Goal: Task Accomplishment & Management: Manage account settings

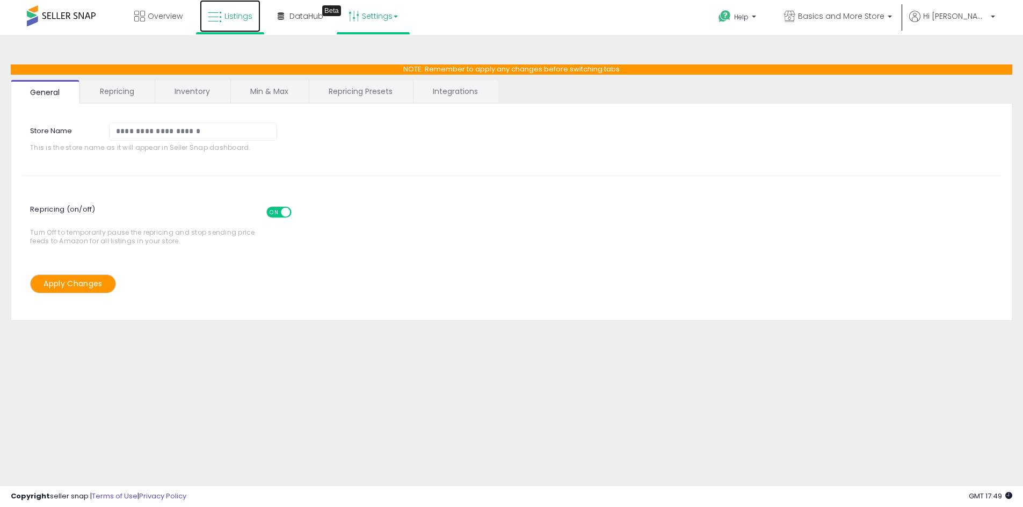
click at [226, 16] on span "Listings" at bounding box center [238, 16] width 28 height 11
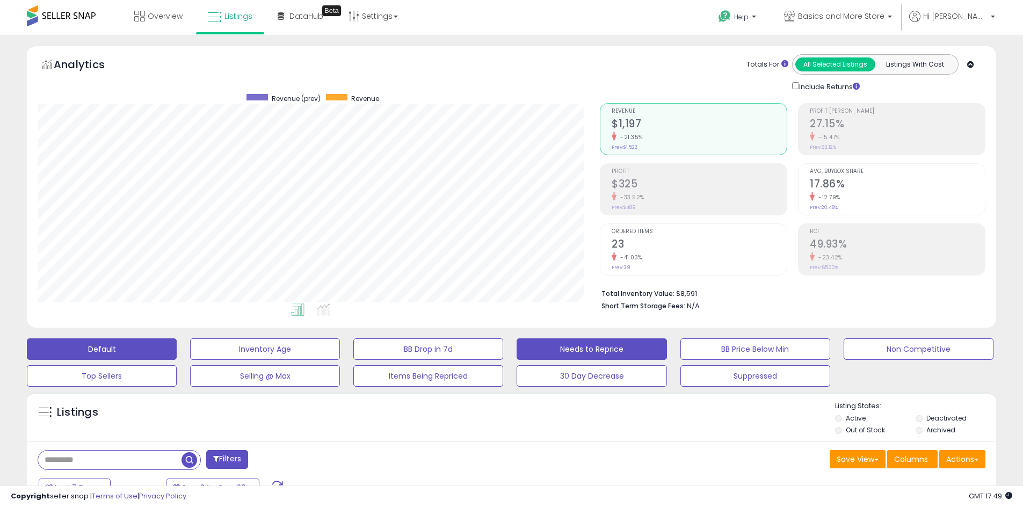
click at [580, 347] on button "Needs to Reprice" at bounding box center [592, 348] width 150 height 21
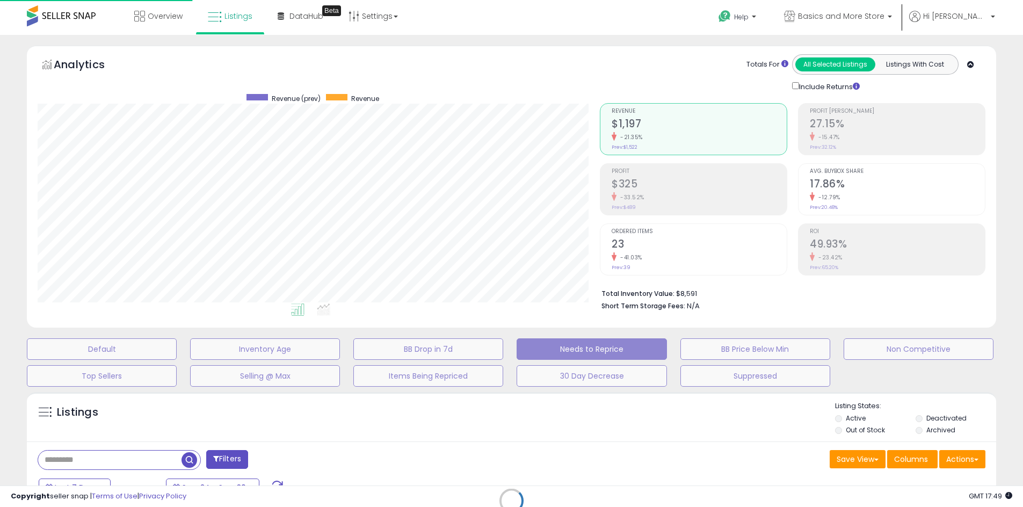
scroll to position [220, 567]
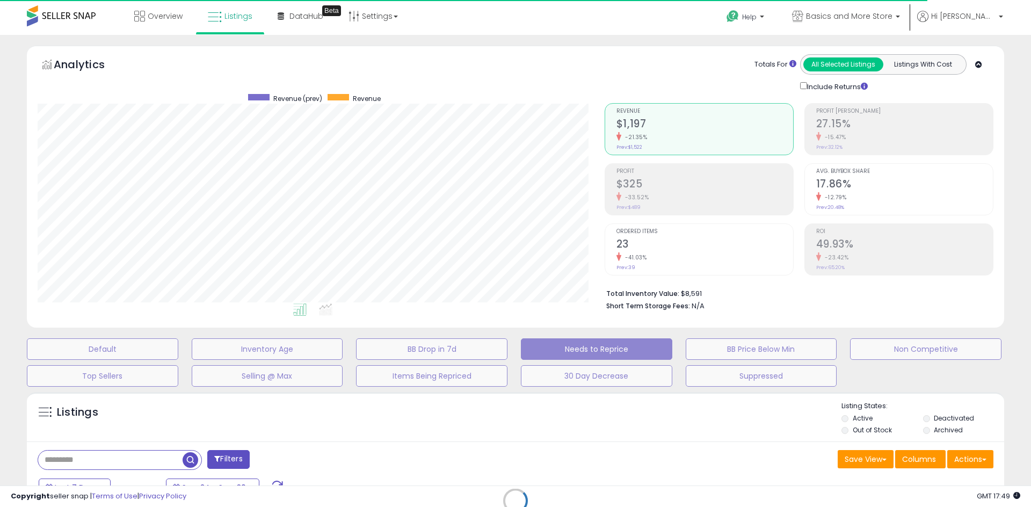
select select "**"
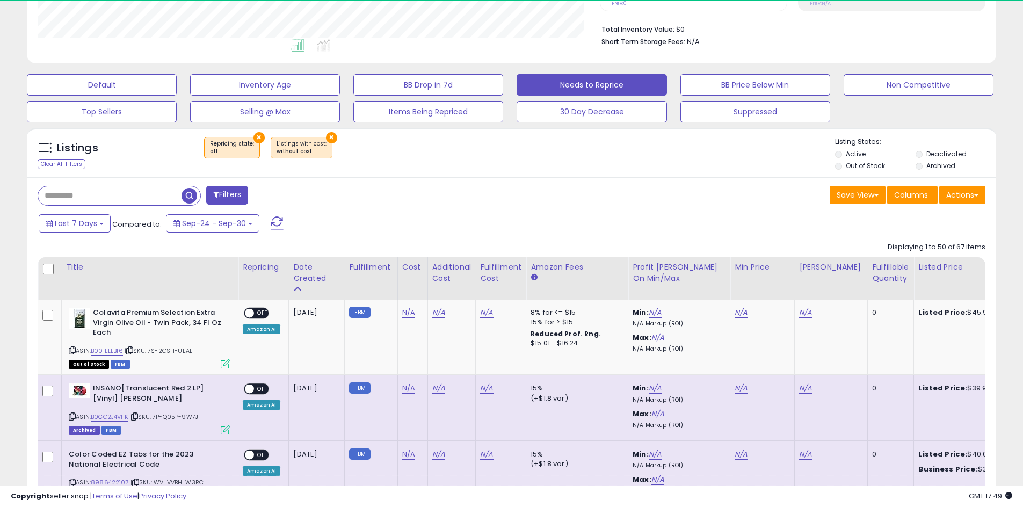
scroll to position [220, 562]
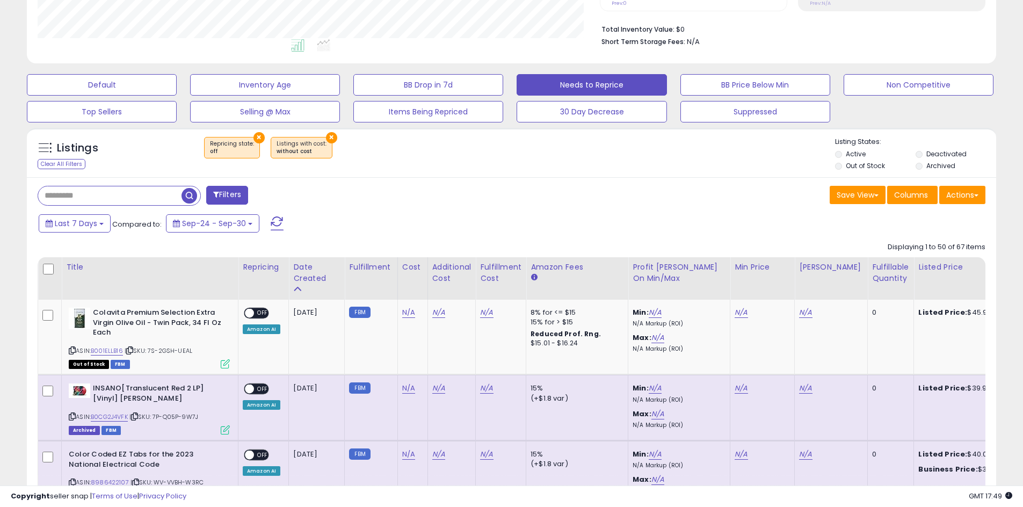
click at [852, 169] on label "Out of Stock" at bounding box center [865, 165] width 39 height 9
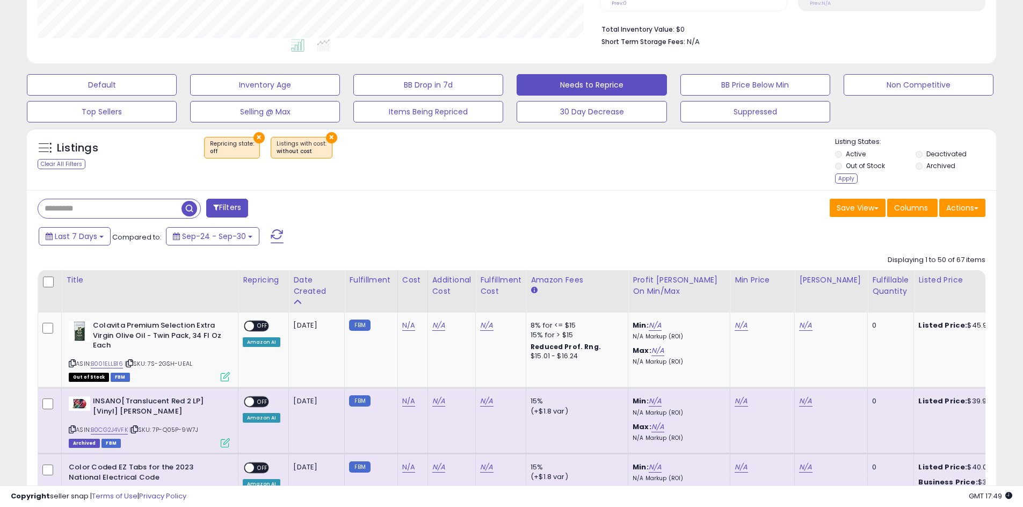
click at [926, 166] on label "Archived" at bounding box center [940, 165] width 29 height 9
click at [923, 154] on li "Deactivated" at bounding box center [955, 155] width 79 height 12
click at [850, 183] on div "Listing States: Active Deactivated Out of Stock Archived Apply" at bounding box center [915, 161] width 161 height 49
click at [844, 180] on div "Apply" at bounding box center [846, 178] width 23 height 10
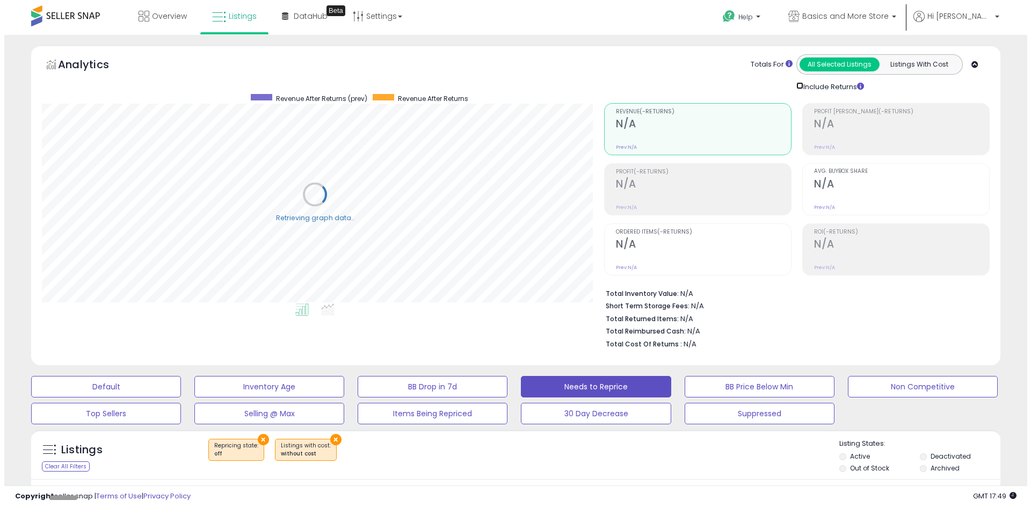
scroll to position [536807, 536465]
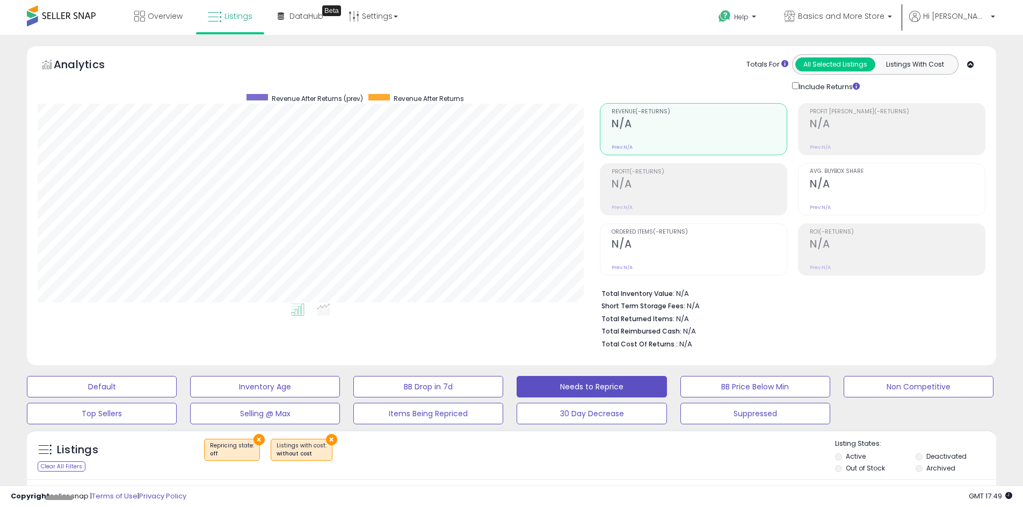
click at [799, 85] on div "Include Returns" at bounding box center [828, 86] width 89 height 12
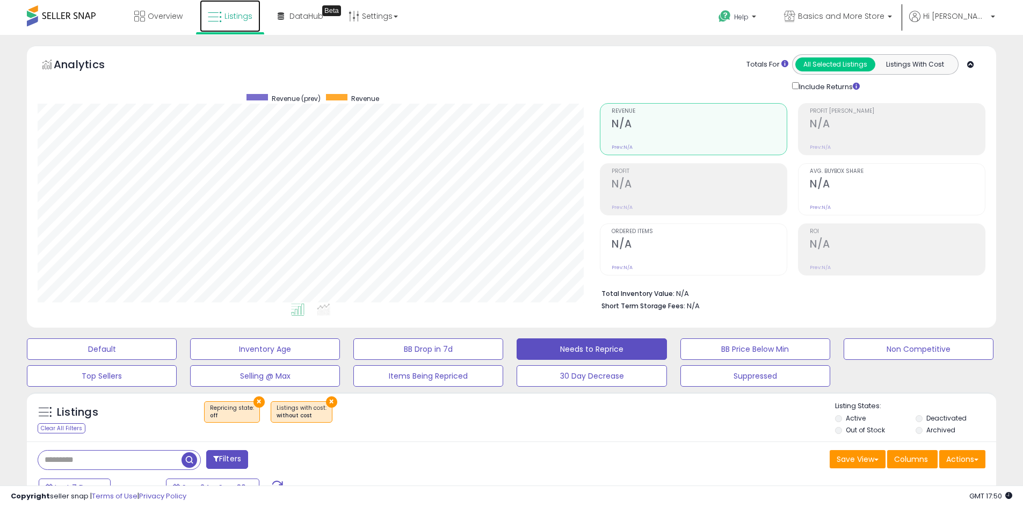
click at [219, 15] on icon at bounding box center [215, 17] width 14 height 14
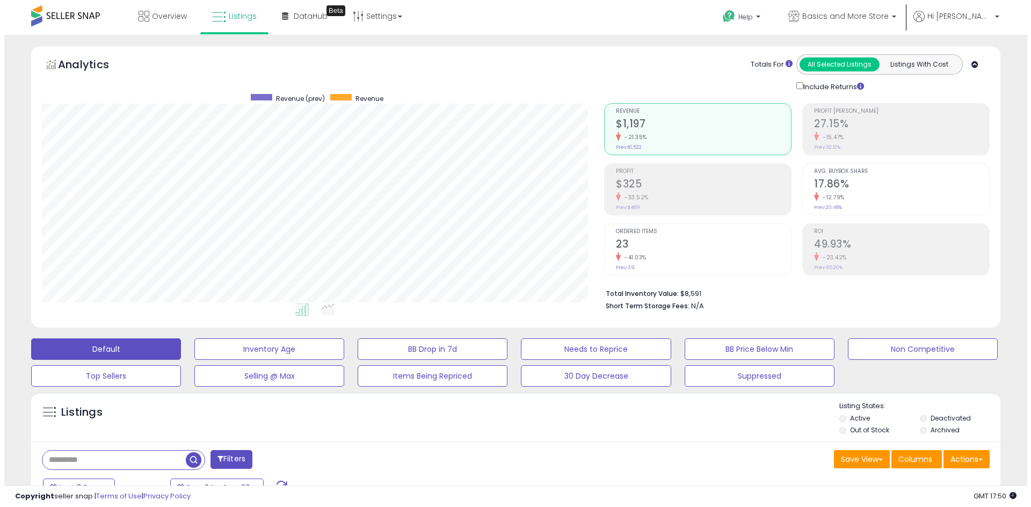
scroll to position [220, 562]
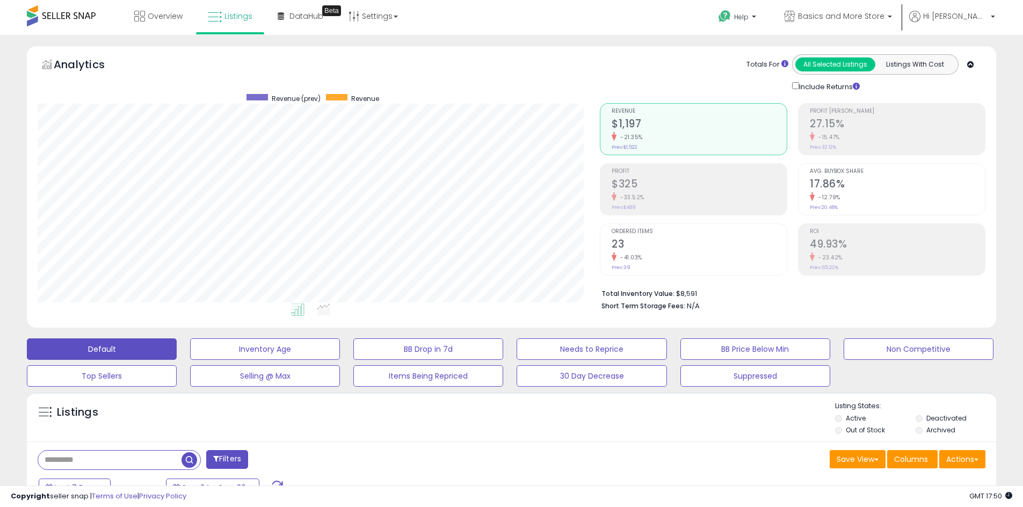
click at [844, 178] on h2 "17.86%" at bounding box center [897, 185] width 175 height 14
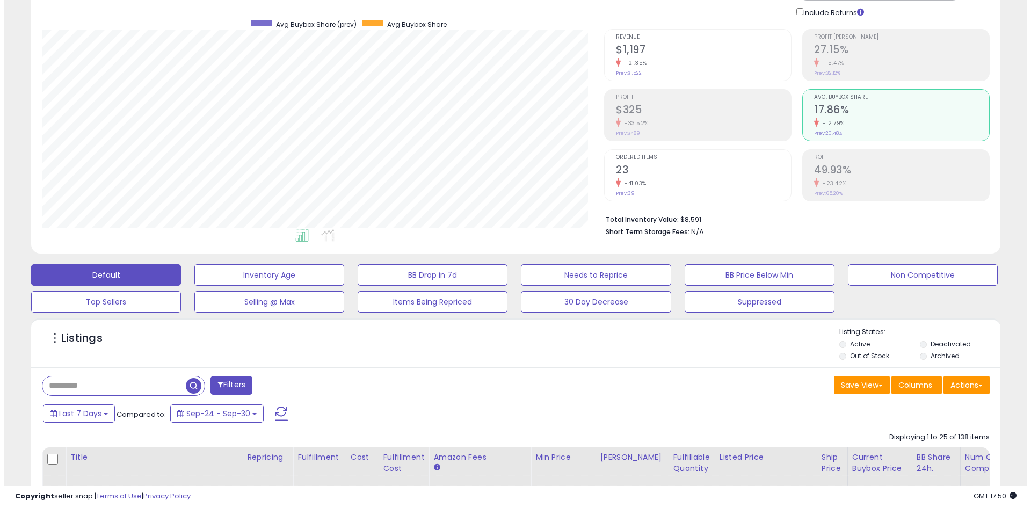
scroll to position [75, 0]
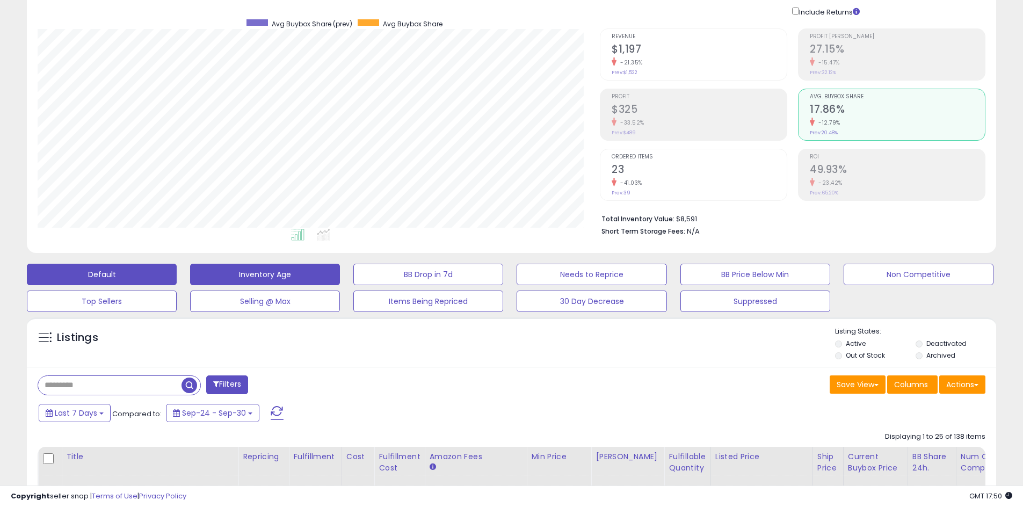
click at [310, 274] on button "Inventory Age" at bounding box center [265, 274] width 150 height 21
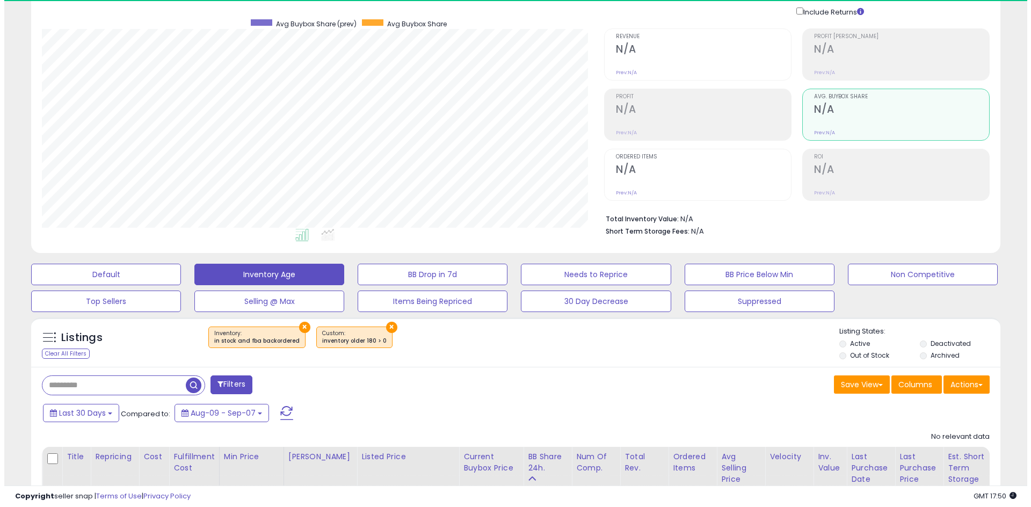
scroll to position [220, 562]
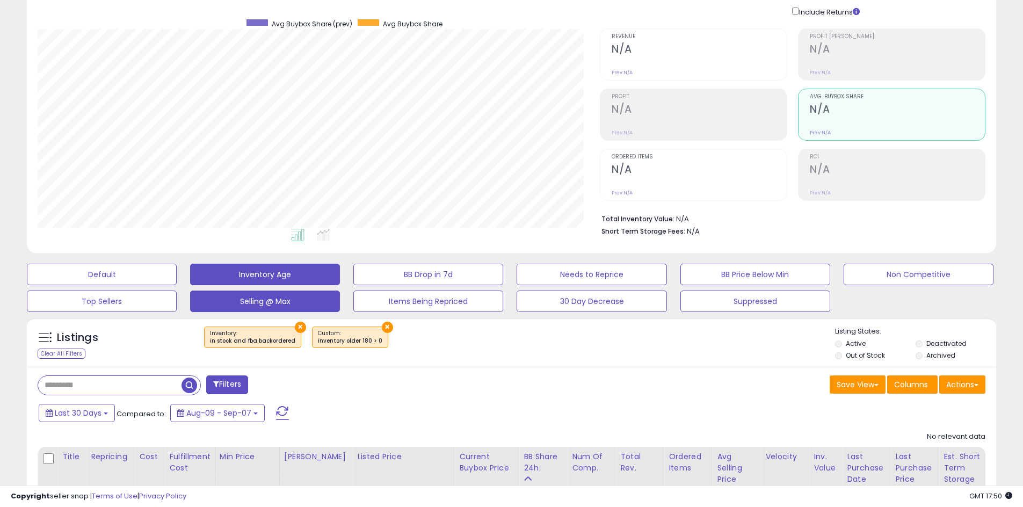
click at [304, 301] on button "Selling @ Max" at bounding box center [265, 301] width 150 height 21
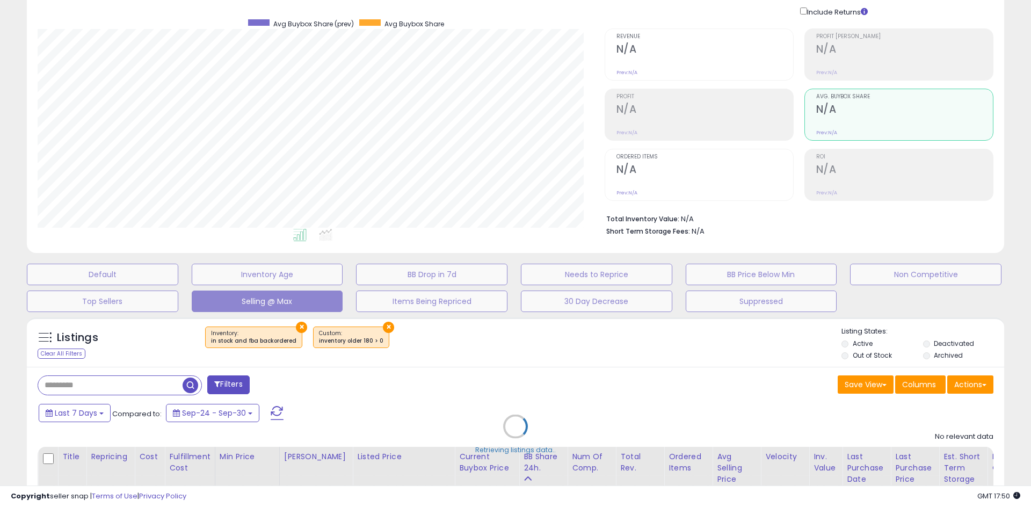
scroll to position [536807, 536460]
select select "**"
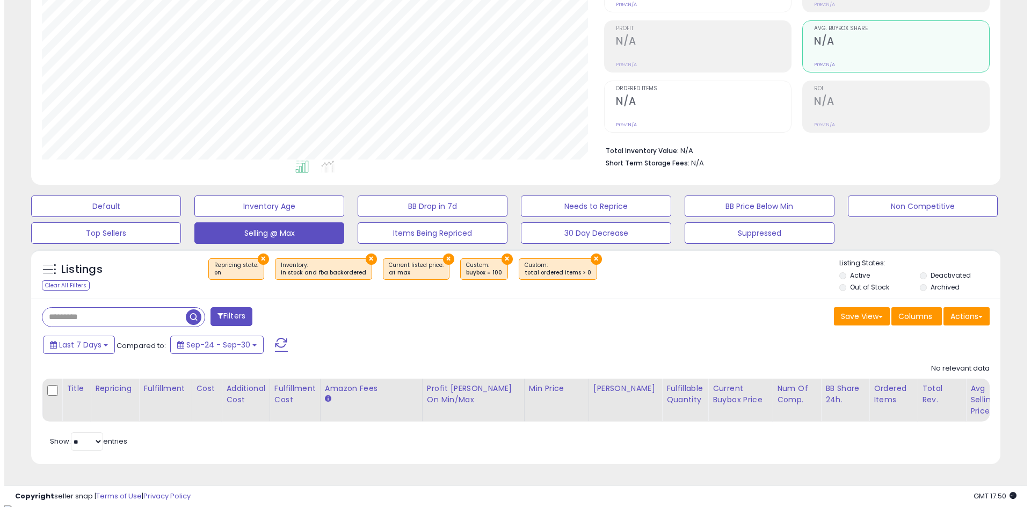
scroll to position [148, 0]
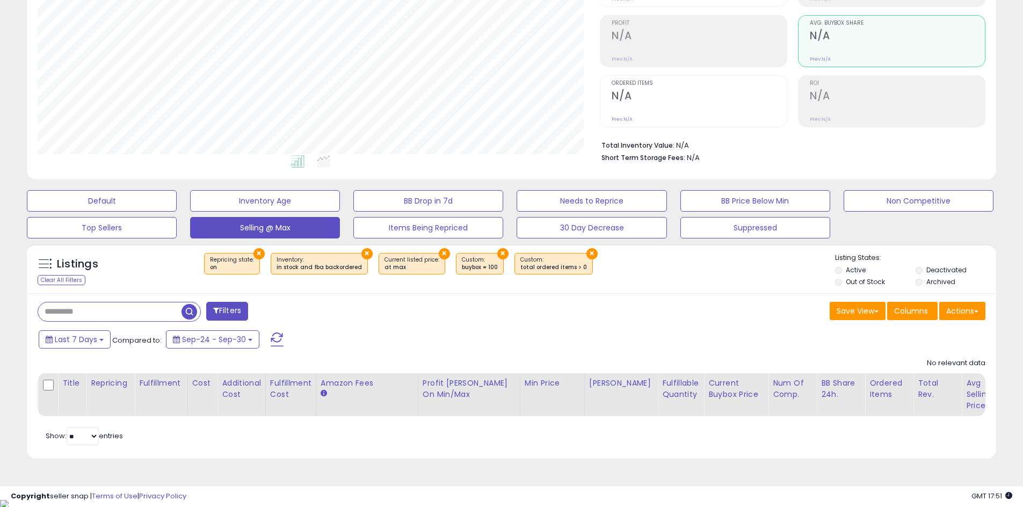
click at [844, 284] on li "Out of Stock" at bounding box center [874, 283] width 79 height 12
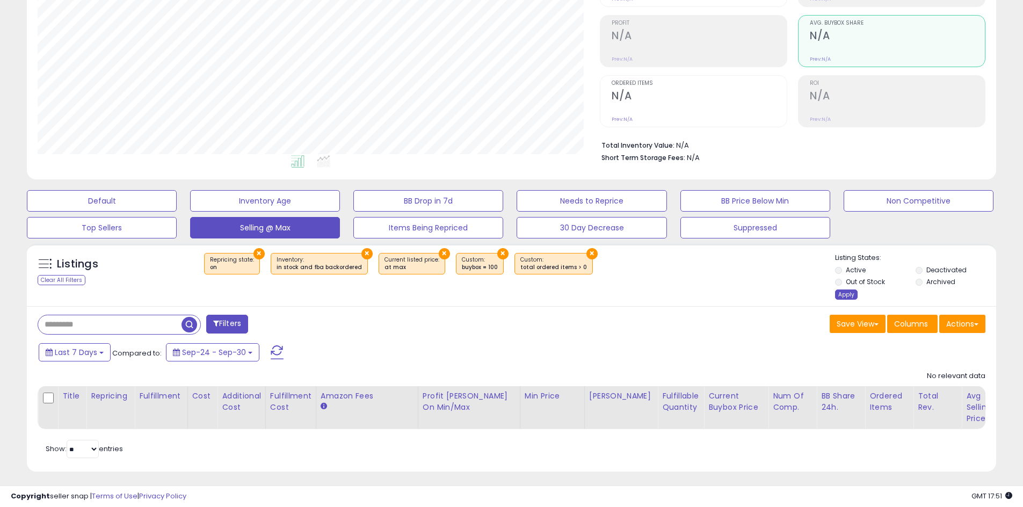
click at [842, 296] on div "Apply" at bounding box center [846, 294] width 23 height 10
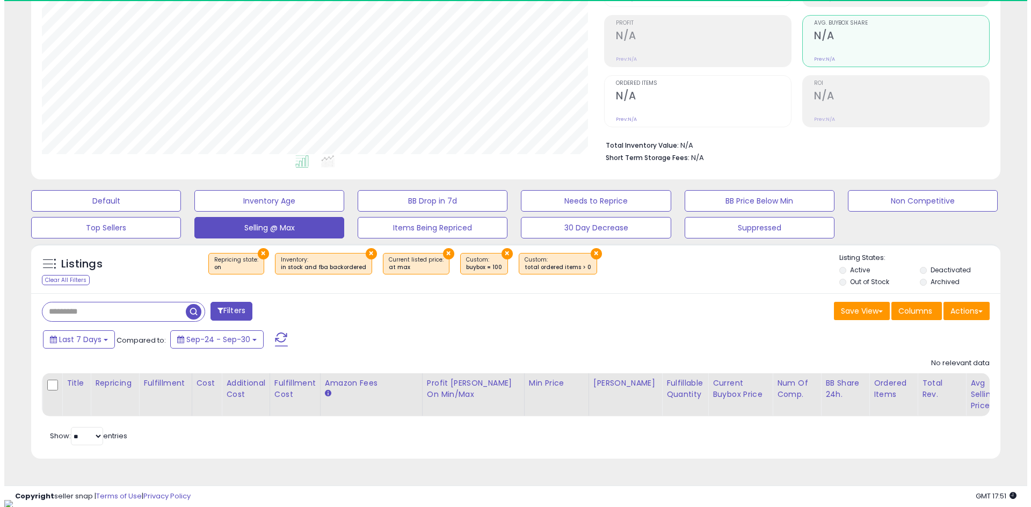
scroll to position [220, 562]
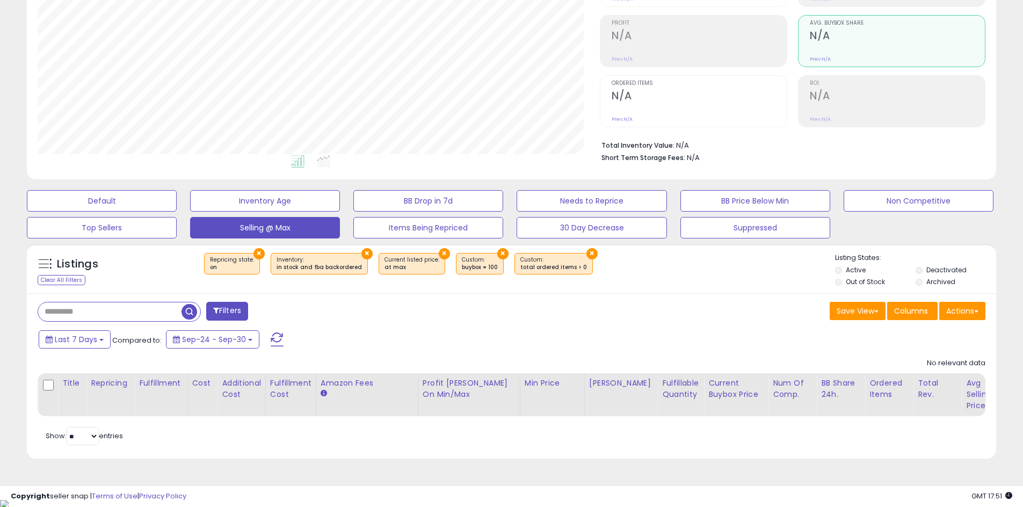
click at [586, 251] on button "×" at bounding box center [591, 253] width 11 height 11
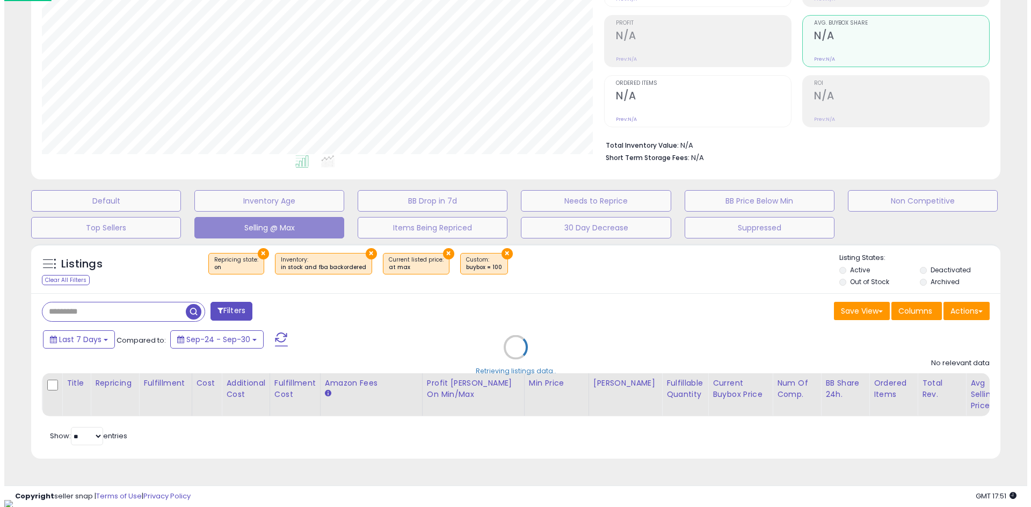
scroll to position [536807, 536460]
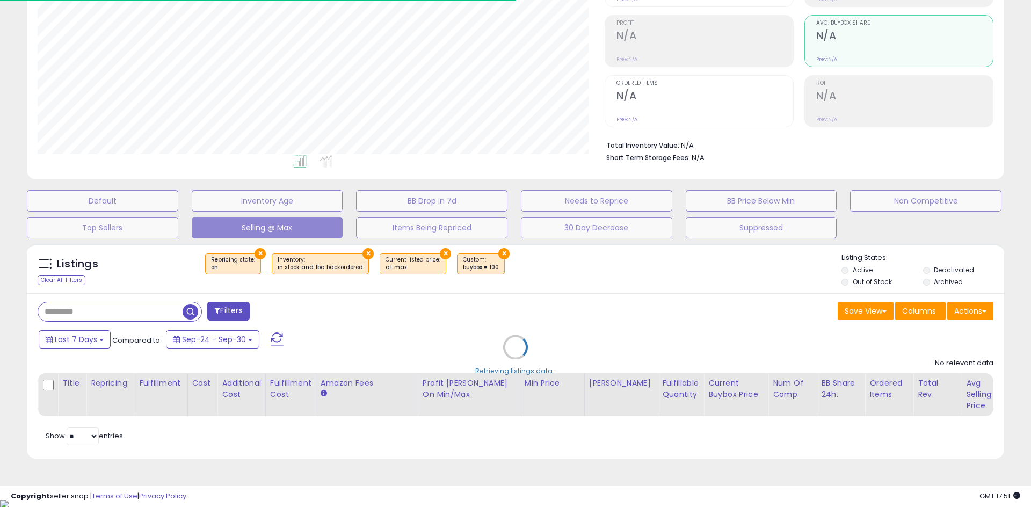
click at [491, 252] on div "Retrieving listings data.." at bounding box center [516, 355] width 994 height 234
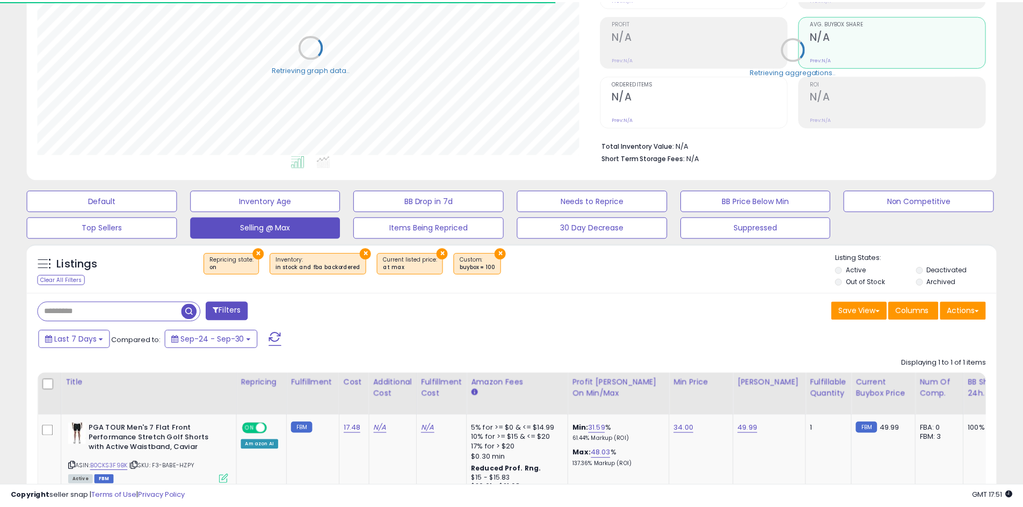
scroll to position [220, 562]
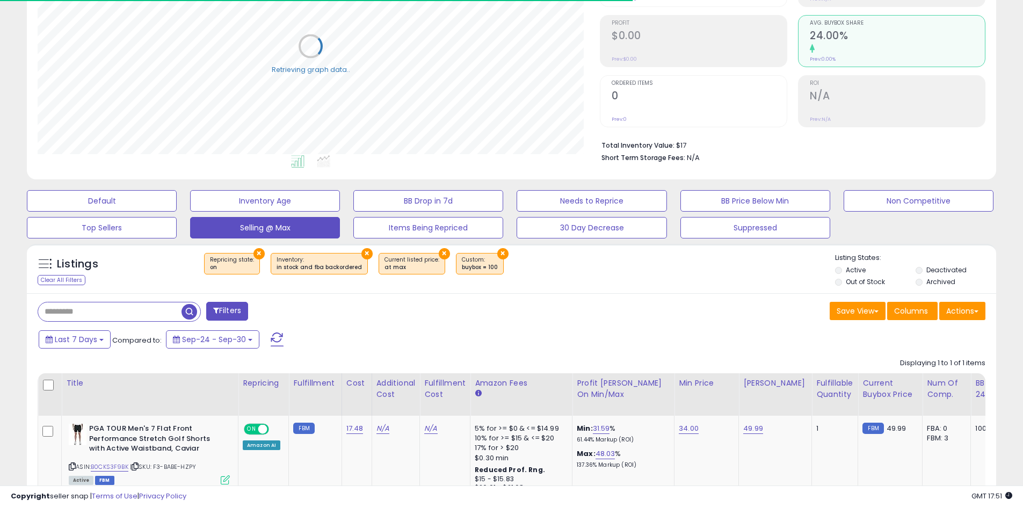
click at [439, 253] on button "×" at bounding box center [444, 253] width 11 height 11
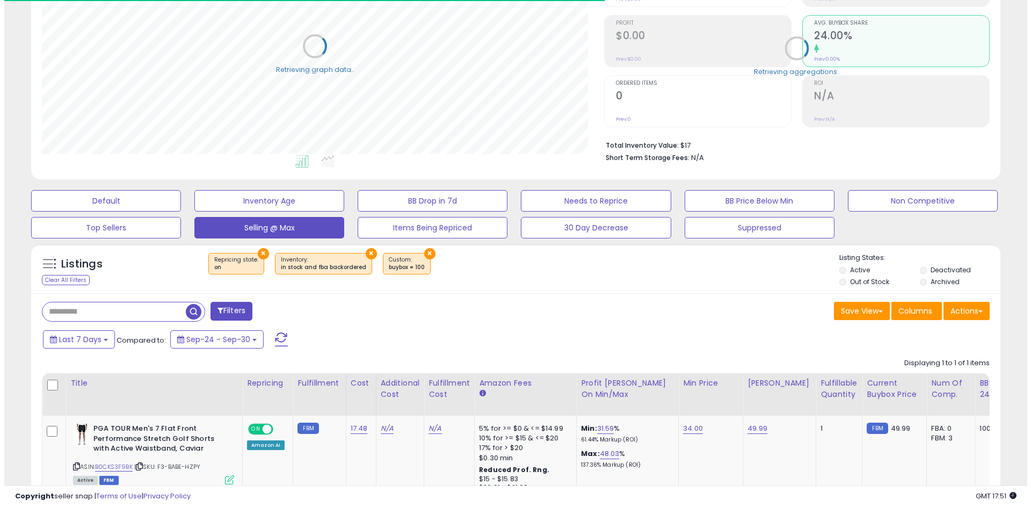
scroll to position [0, 0]
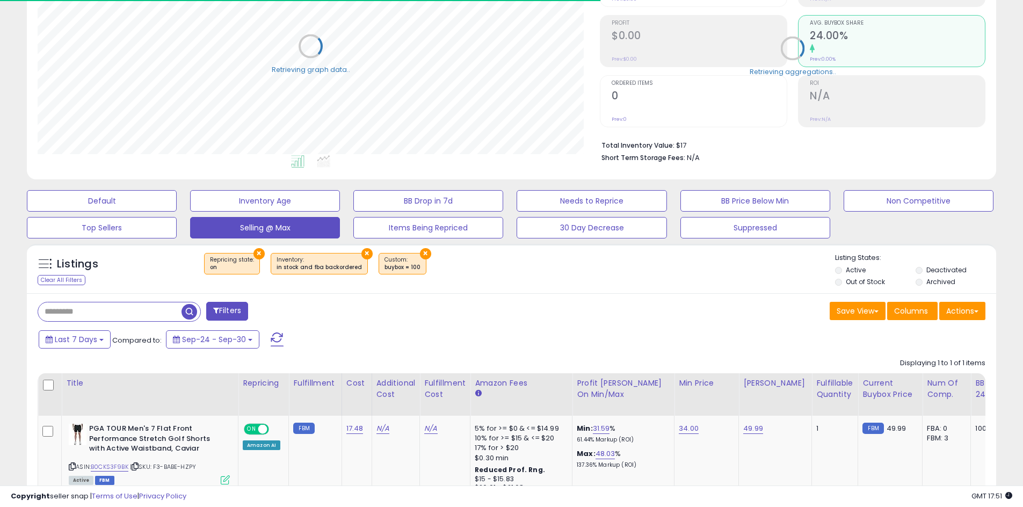
click at [420, 254] on button "×" at bounding box center [425, 253] width 11 height 11
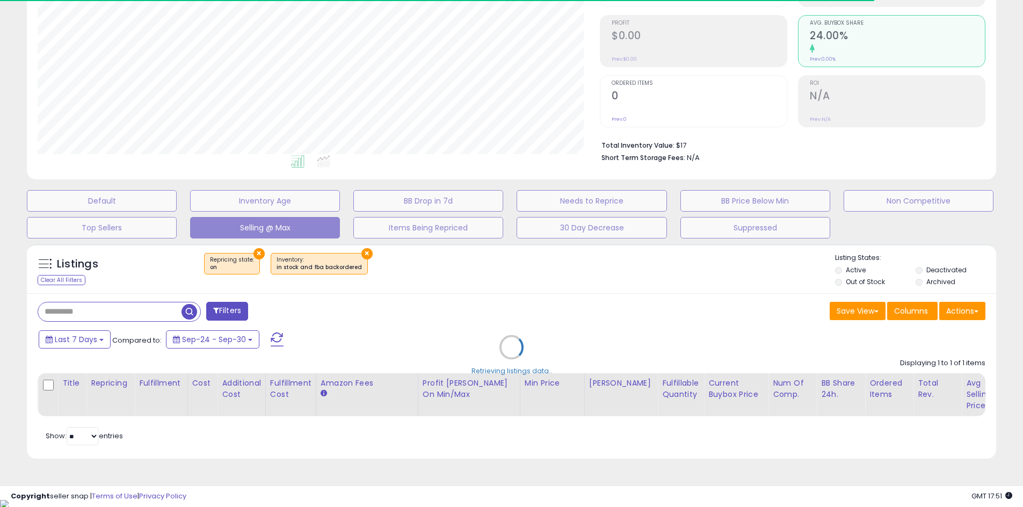
click at [358, 256] on div "Retrieving listings data.." at bounding box center [511, 355] width 985 height 234
click at [261, 253] on div "Retrieving listings data.." at bounding box center [511, 355] width 985 height 234
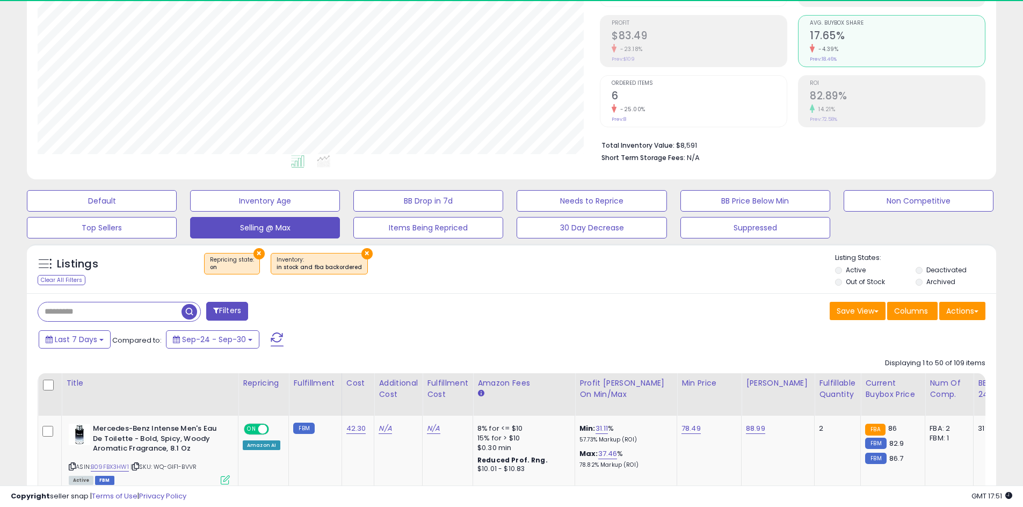
click at [361, 255] on button "×" at bounding box center [366, 253] width 11 height 11
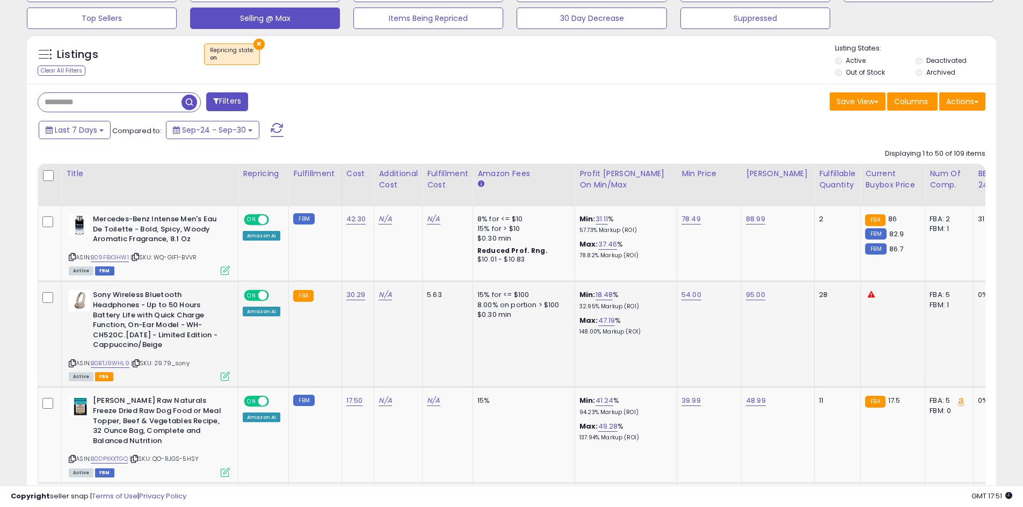
click at [175, 313] on b "Sony Wireless Bluetooth Headphones - Up to 50 Hours Battery Life with Quick Cha…" at bounding box center [158, 321] width 130 height 62
click at [124, 365] on link "B0BTJ9WHL9" at bounding box center [110, 363] width 39 height 9
click at [691, 296] on link "54.00" at bounding box center [691, 294] width 20 height 11
drag, startPoint x: 586, startPoint y: 266, endPoint x: 579, endPoint y: 263, distance: 7.7
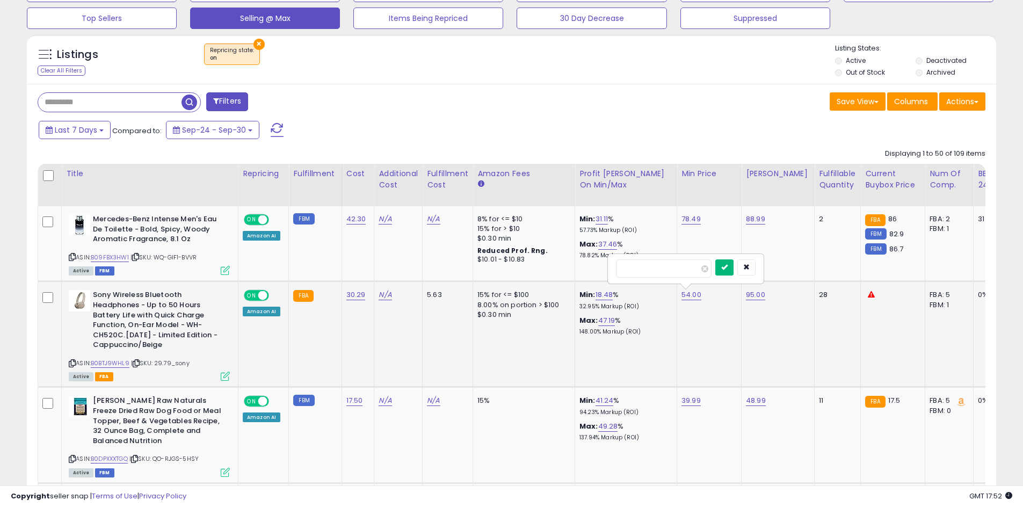
type input "*****"
click at [734, 264] on button "submit" at bounding box center [724, 267] width 18 height 16
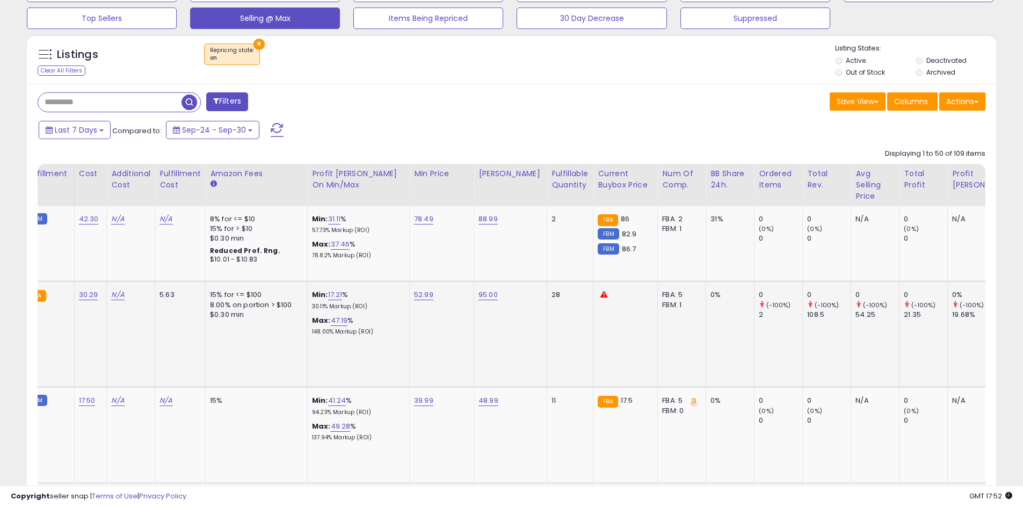
scroll to position [0, 219]
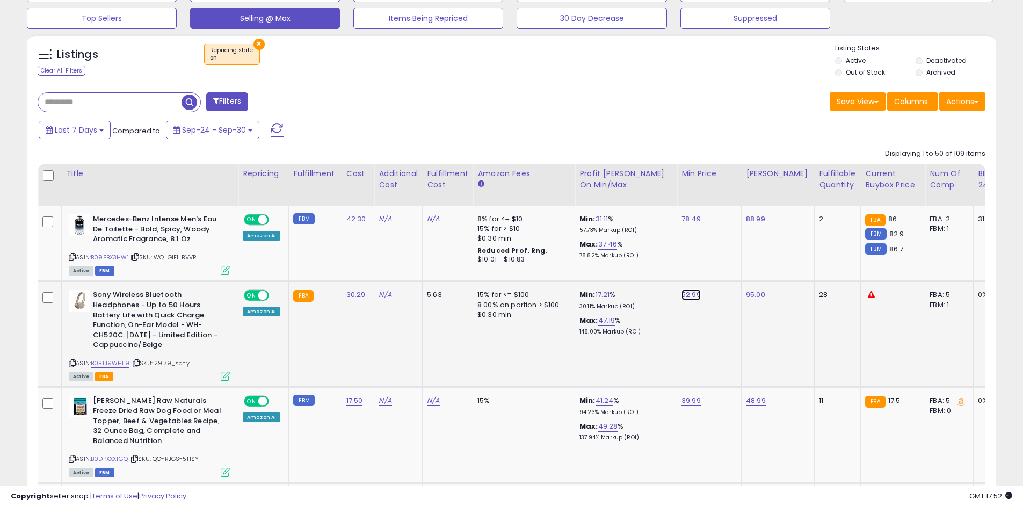
click at [688, 296] on link "52.99" at bounding box center [690, 294] width 19 height 11
click at [631, 268] on input "*****" at bounding box center [663, 268] width 96 height 18
type input "*****"
click at [727, 267] on icon "submit" at bounding box center [724, 267] width 6 height 6
click at [687, 297] on link "51.99" at bounding box center [689, 294] width 17 height 11
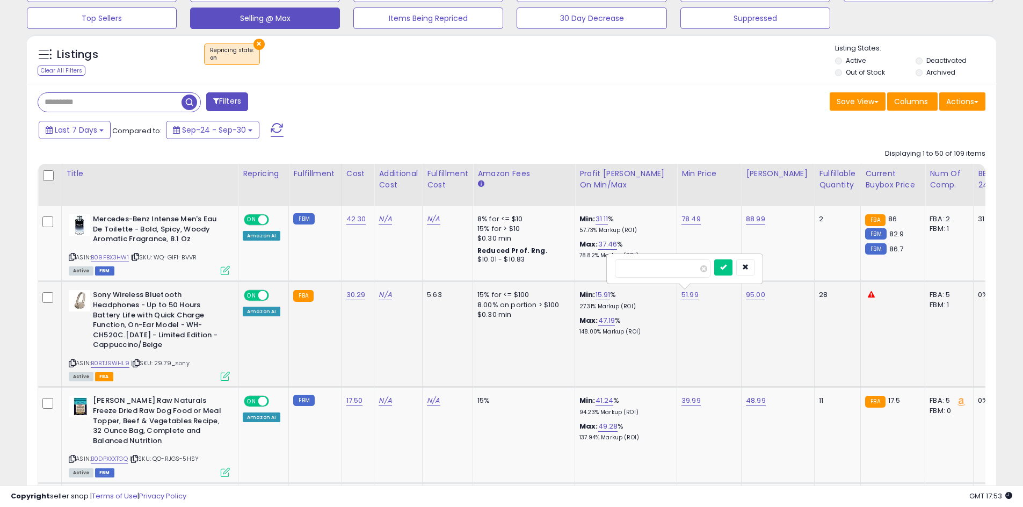
click at [627, 269] on input "*****" at bounding box center [663, 268] width 96 height 18
type input "*****"
click at [727, 270] on icon "submit" at bounding box center [723, 267] width 6 height 6
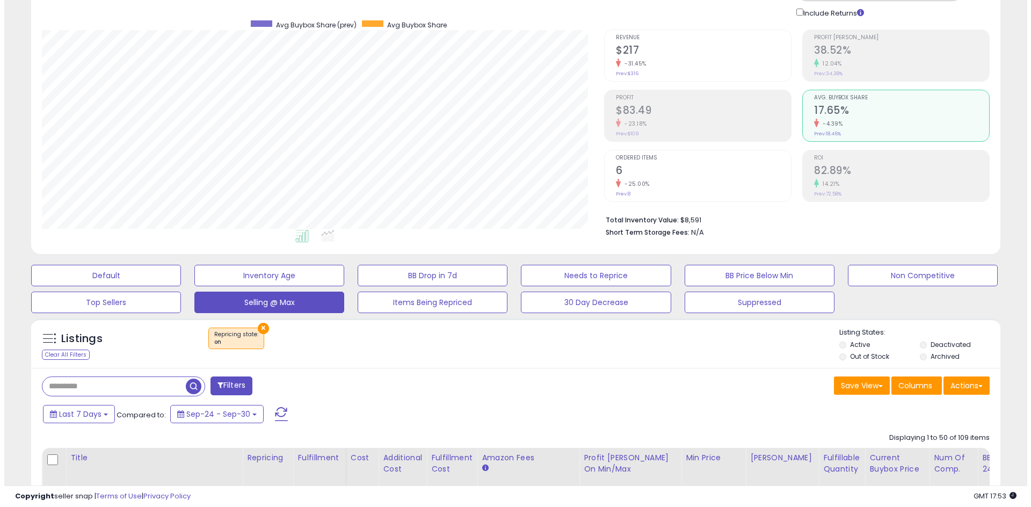
scroll to position [84, 0]
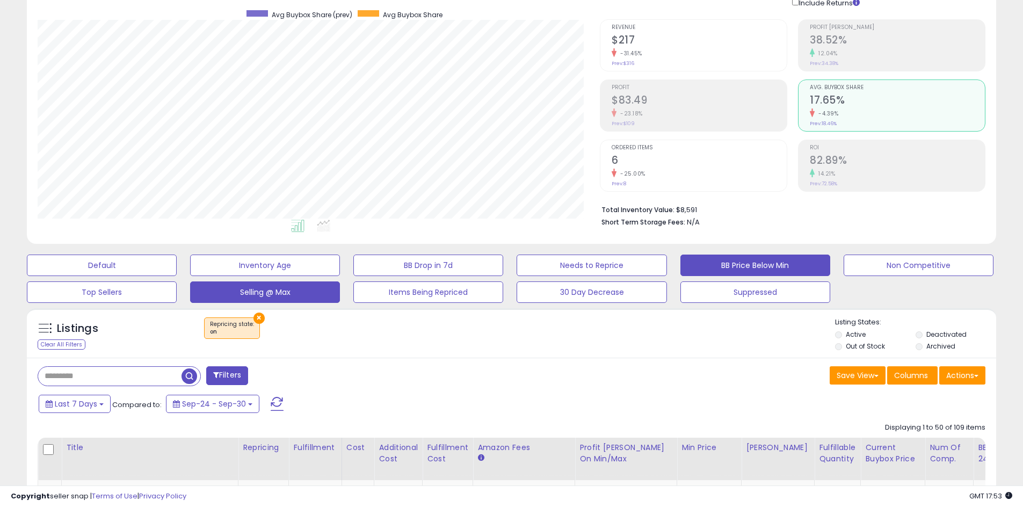
click at [723, 267] on button "BB Price Below Min" at bounding box center [755, 265] width 150 height 21
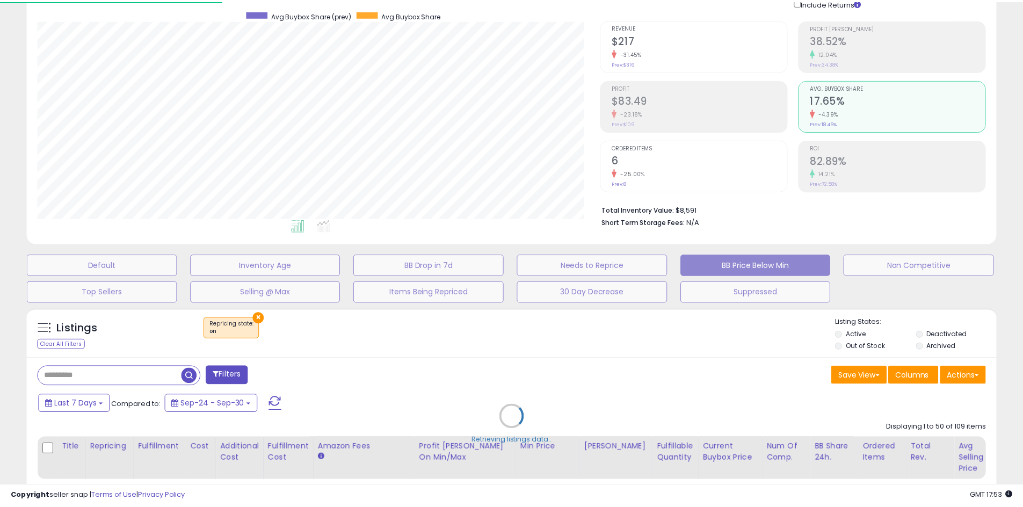
scroll to position [220, 567]
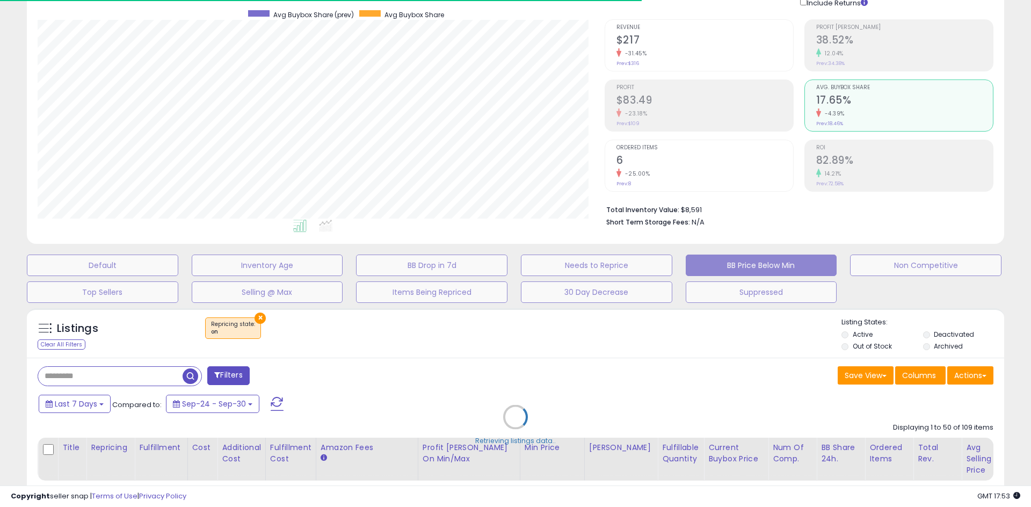
select select "**"
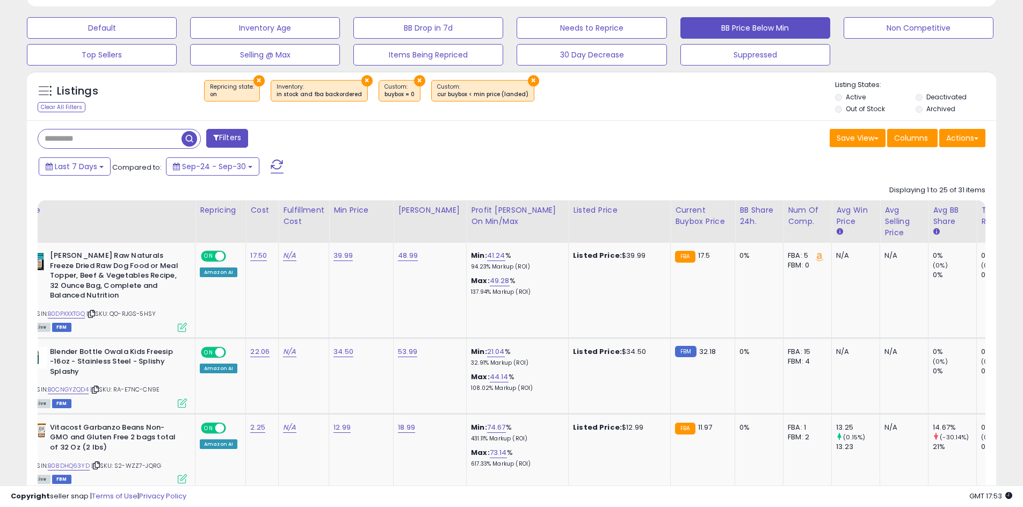
scroll to position [0, 52]
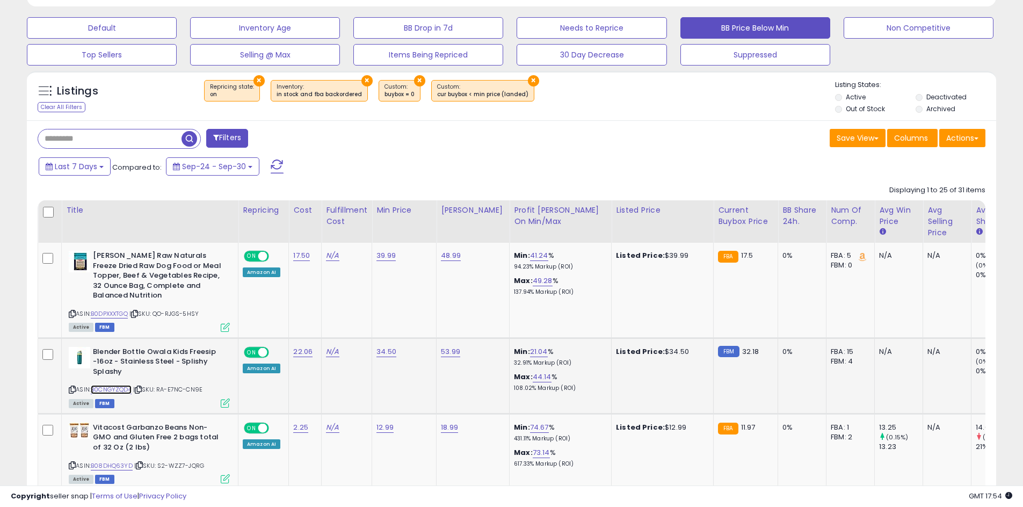
click at [107, 389] on link "B0CNGYZQD4" at bounding box center [111, 389] width 41 height 9
click at [387, 353] on link "34.50" at bounding box center [386, 351] width 20 height 11
click at [323, 324] on input "*****" at bounding box center [358, 325] width 96 height 18
type input "*****"
click at [428, 326] on button "submit" at bounding box center [419, 324] width 18 height 16
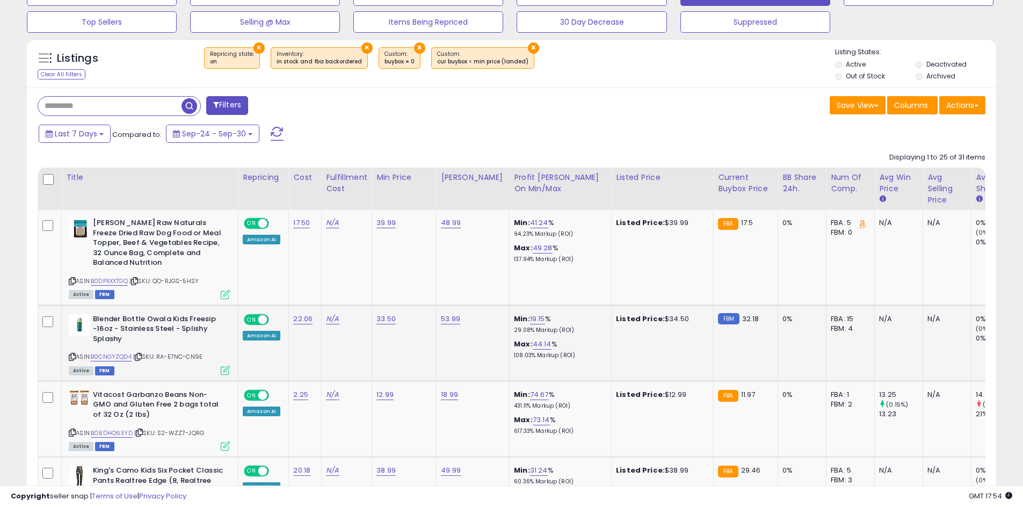
scroll to position [358, 0]
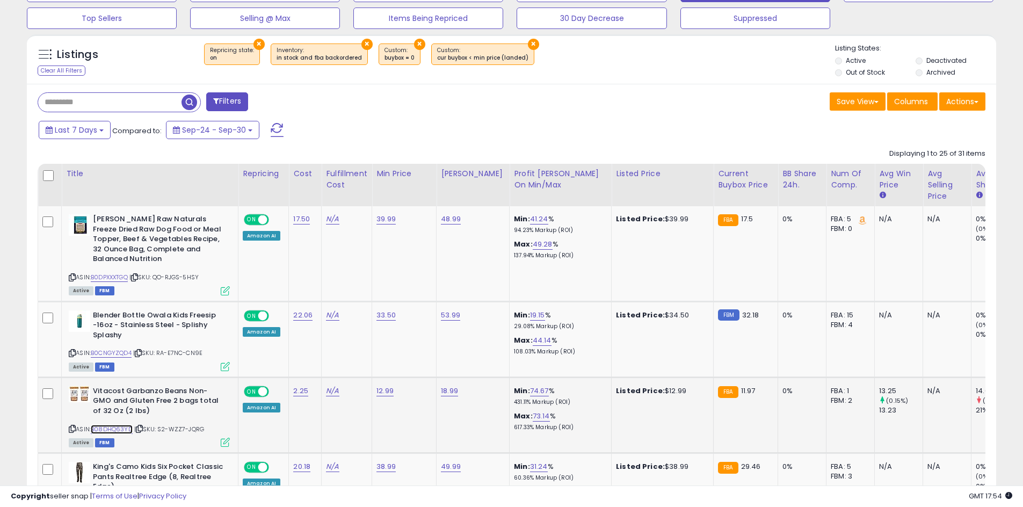
click at [104, 429] on link "B08DHQ63YD" at bounding box center [112, 429] width 42 height 9
click at [383, 391] on link "12.99" at bounding box center [384, 391] width 17 height 11
drag, startPoint x: 347, startPoint y: 369, endPoint x: 279, endPoint y: 366, distance: 68.8
type input "*****"
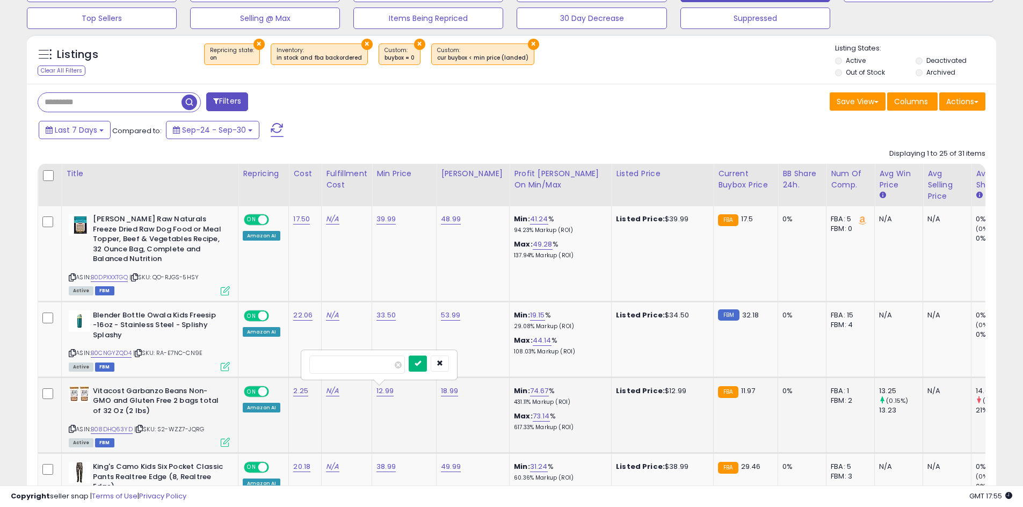
click at [421, 360] on icon "submit" at bounding box center [418, 363] width 6 height 6
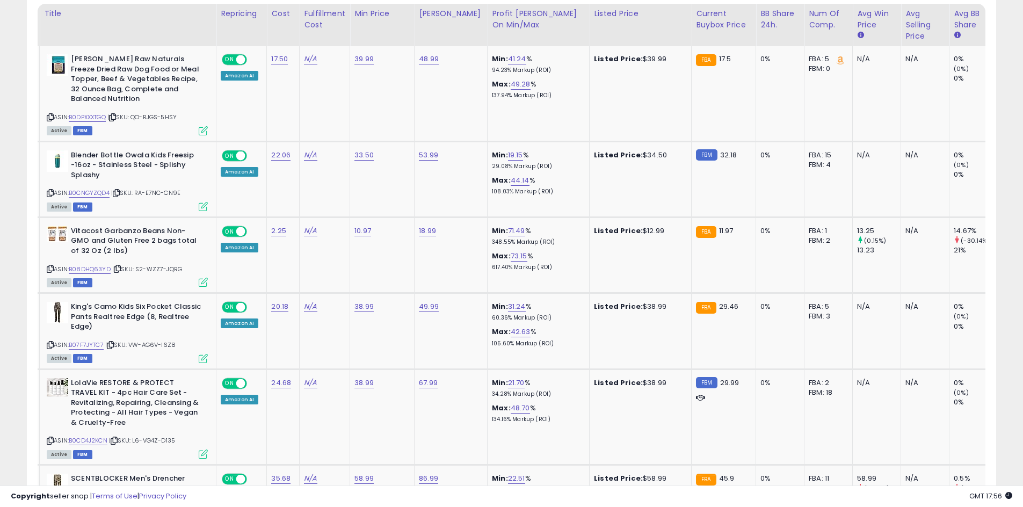
scroll to position [0, 0]
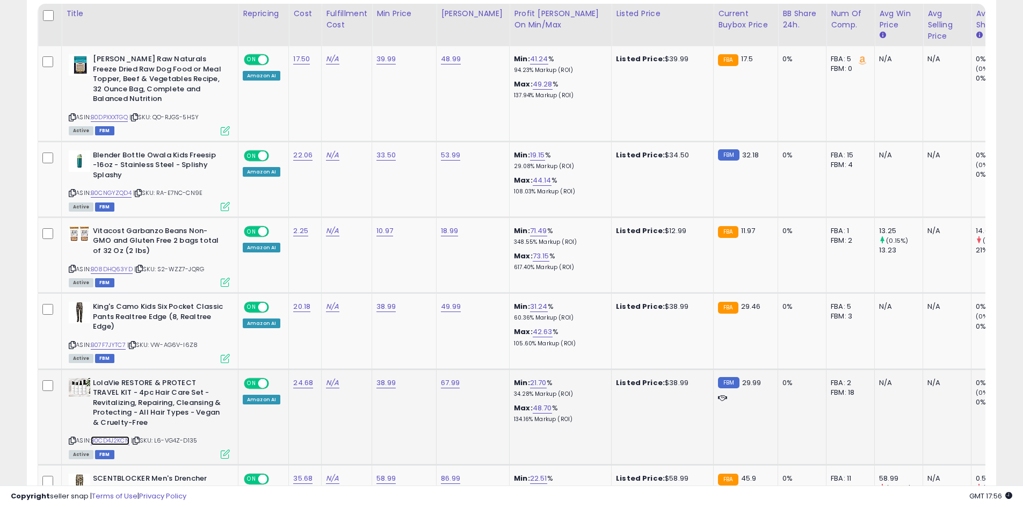
click at [110, 440] on link "B0CD4J2KCN" at bounding box center [110, 440] width 39 height 9
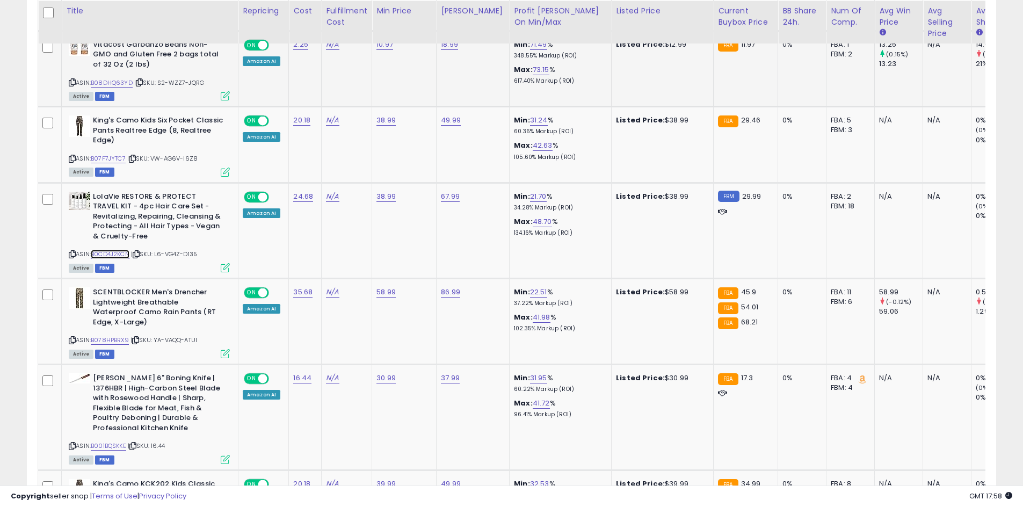
scroll to position [705, 0]
click at [113, 445] on link "B001BQSKKE" at bounding box center [108, 444] width 35 height 9
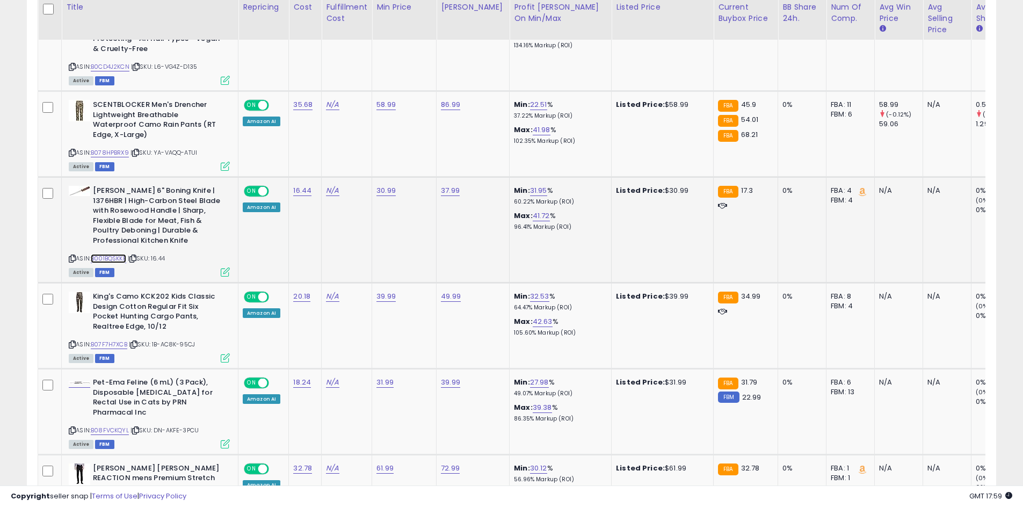
scroll to position [894, 0]
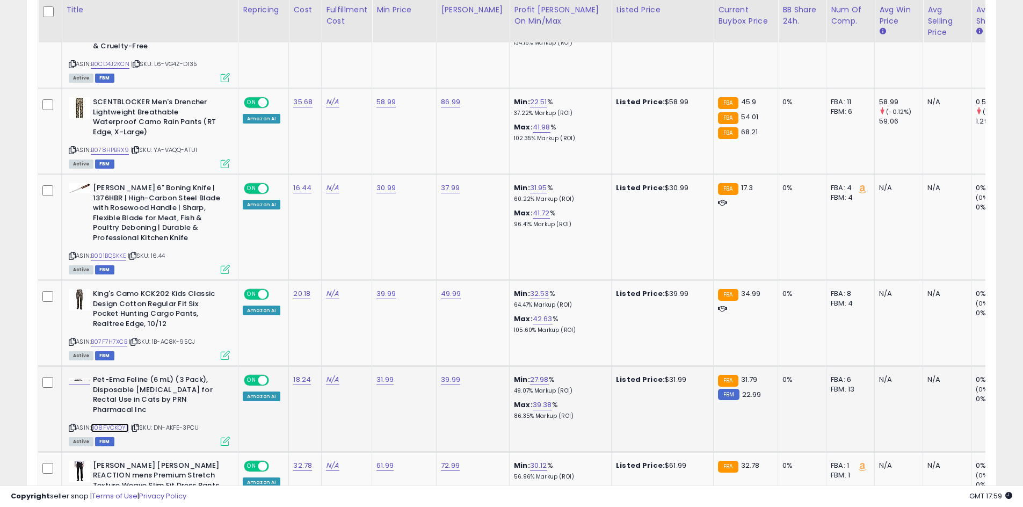
click at [106, 423] on link "B08FVCKQYL" at bounding box center [110, 427] width 38 height 9
click at [111, 423] on link "B08FVCKQYL" at bounding box center [110, 427] width 38 height 9
click at [384, 381] on link "31.99" at bounding box center [384, 379] width 17 height 11
drag, startPoint x: 325, startPoint y: 353, endPoint x: 285, endPoint y: 350, distance: 39.9
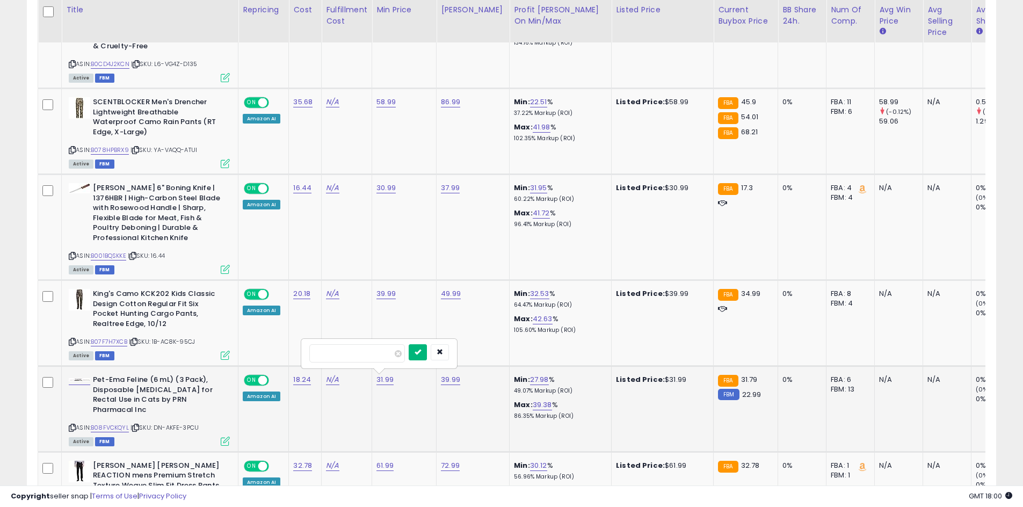
type input "*****"
click at [427, 353] on button "submit" at bounding box center [418, 352] width 18 height 16
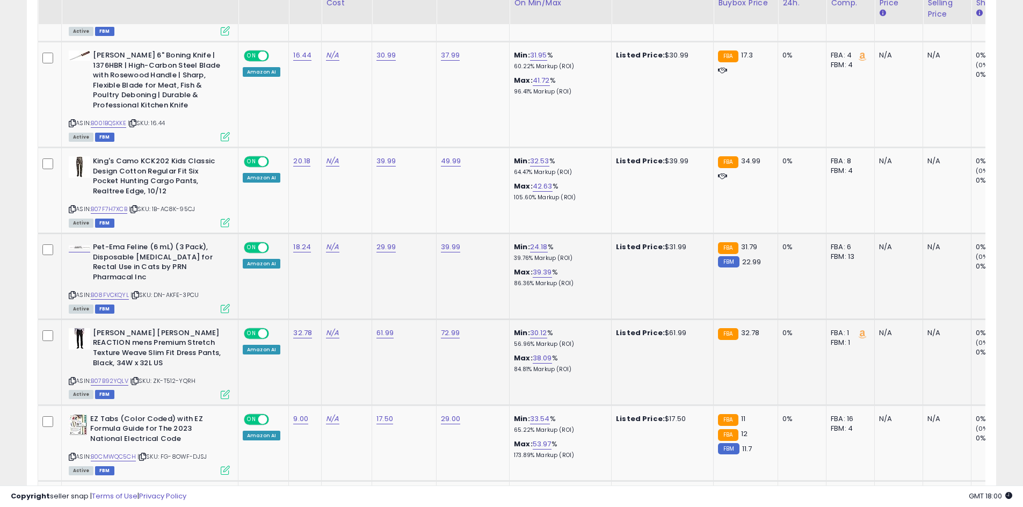
scroll to position [1055, 0]
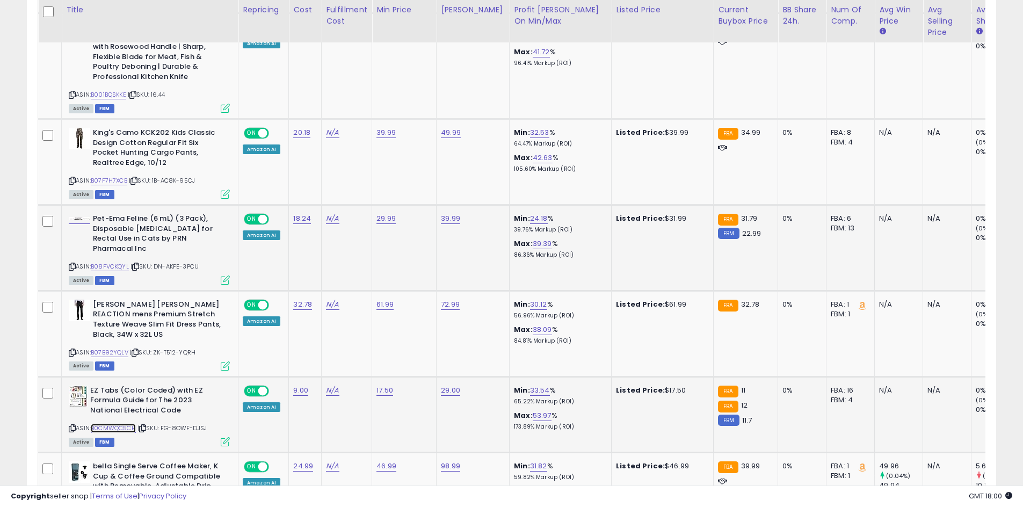
click at [117, 424] on link "B0CMWQC5CH" at bounding box center [113, 428] width 45 height 9
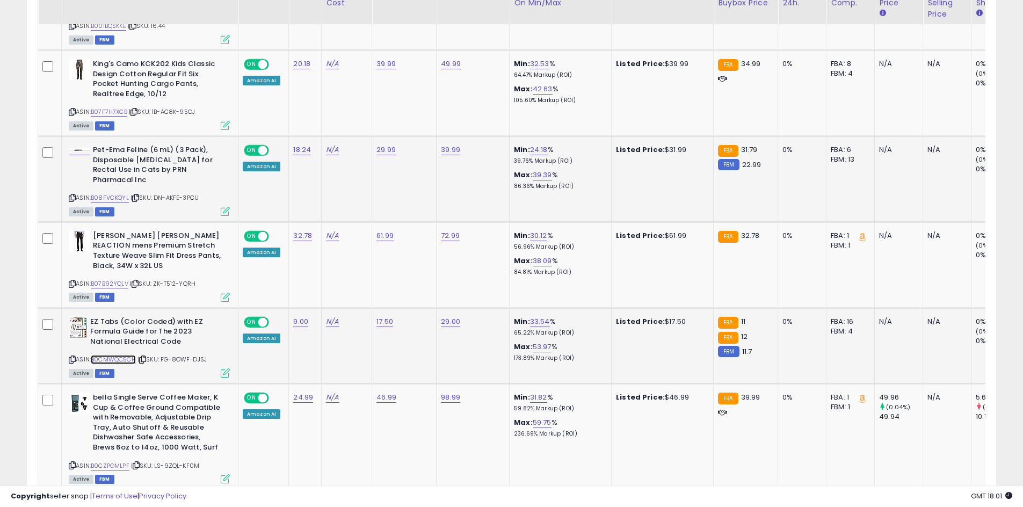
scroll to position [1128, 0]
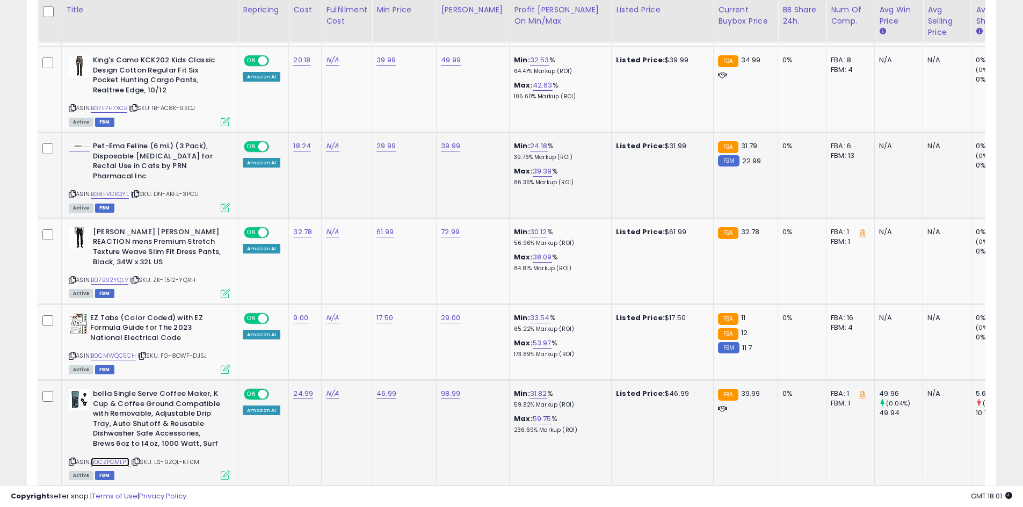
click at [106, 458] on link "B0CZPGMLPF" at bounding box center [110, 462] width 39 height 9
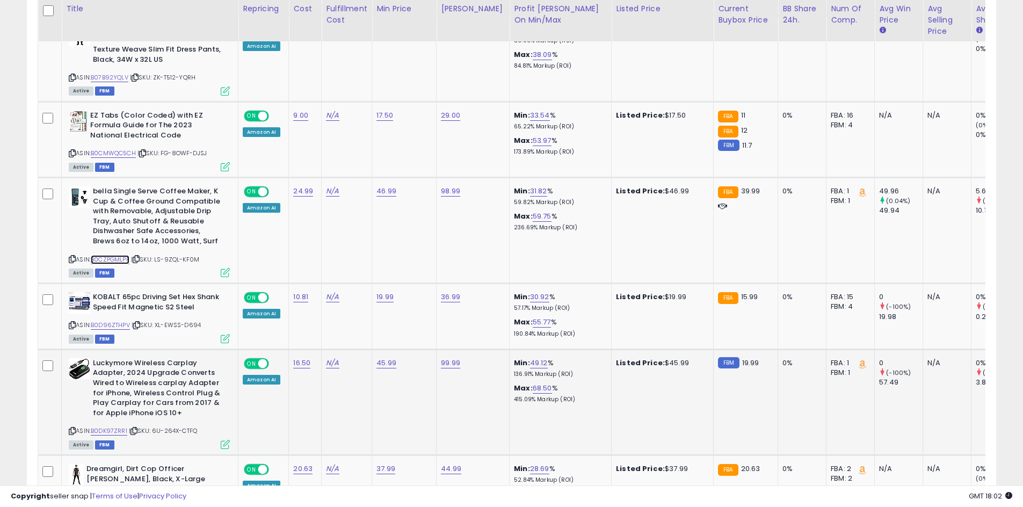
scroll to position [1329, 0]
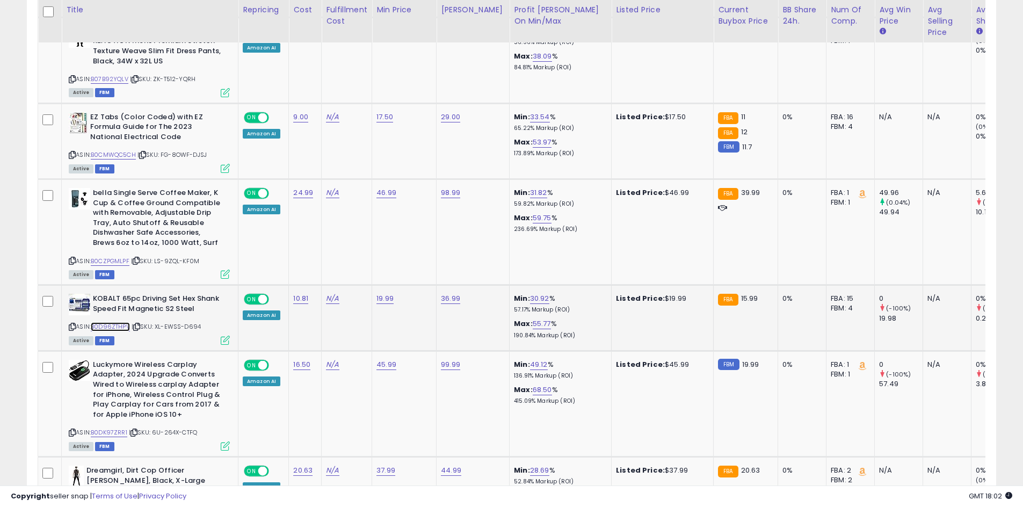
click at [113, 322] on link "B0D96ZTHPV" at bounding box center [110, 326] width 39 height 9
click at [106, 428] on link "B0DK97ZRR1" at bounding box center [109, 432] width 37 height 9
click at [388, 359] on link "45.99" at bounding box center [386, 364] width 20 height 11
type input "*****"
click at [418, 324] on button "submit" at bounding box center [419, 327] width 18 height 16
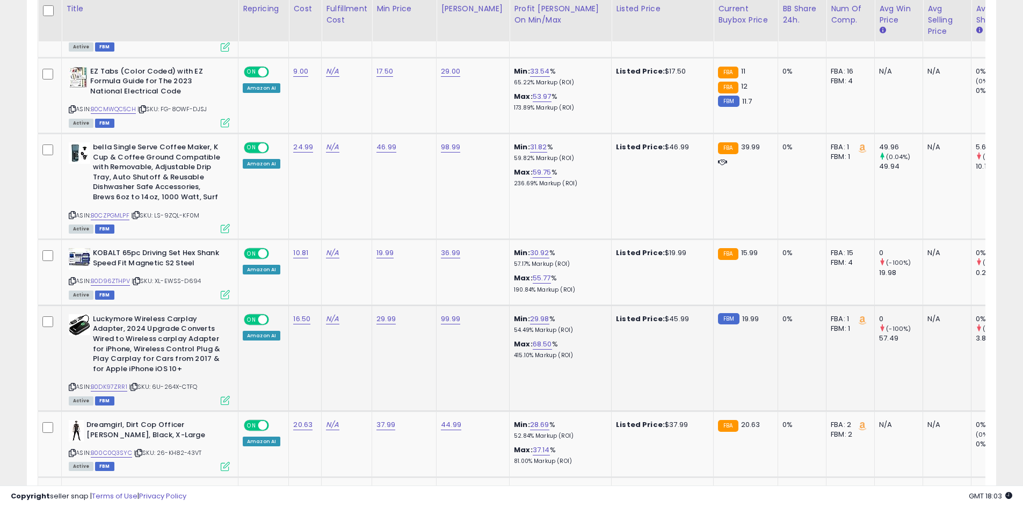
scroll to position [1376, 0]
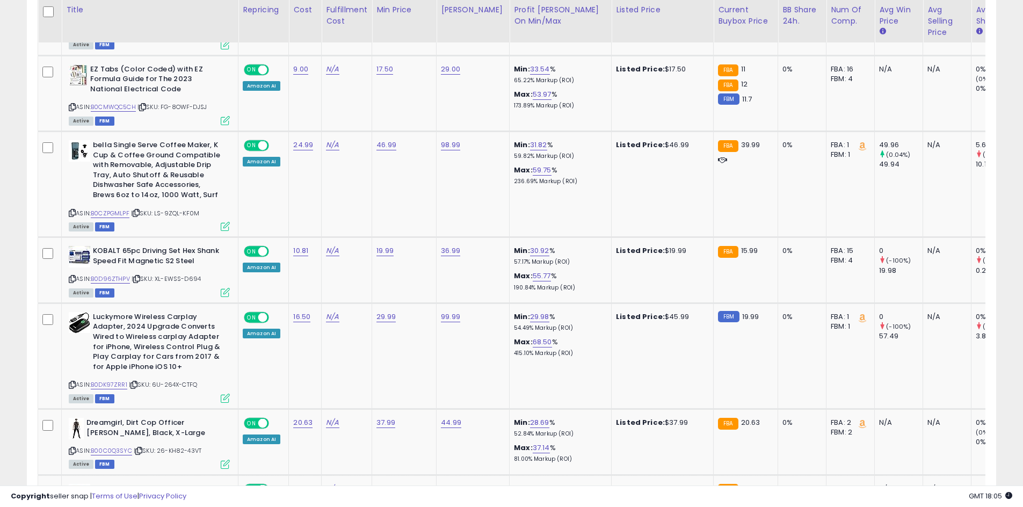
click at [1011, 133] on div "**********" at bounding box center [511, 58] width 1012 height 2779
click at [125, 446] on link "B00C0Q3SYC" at bounding box center [111, 450] width 41 height 9
click at [380, 417] on link "37.99" at bounding box center [385, 422] width 19 height 11
click at [321, 388] on input "*****" at bounding box center [358, 386] width 96 height 18
type input "*****"
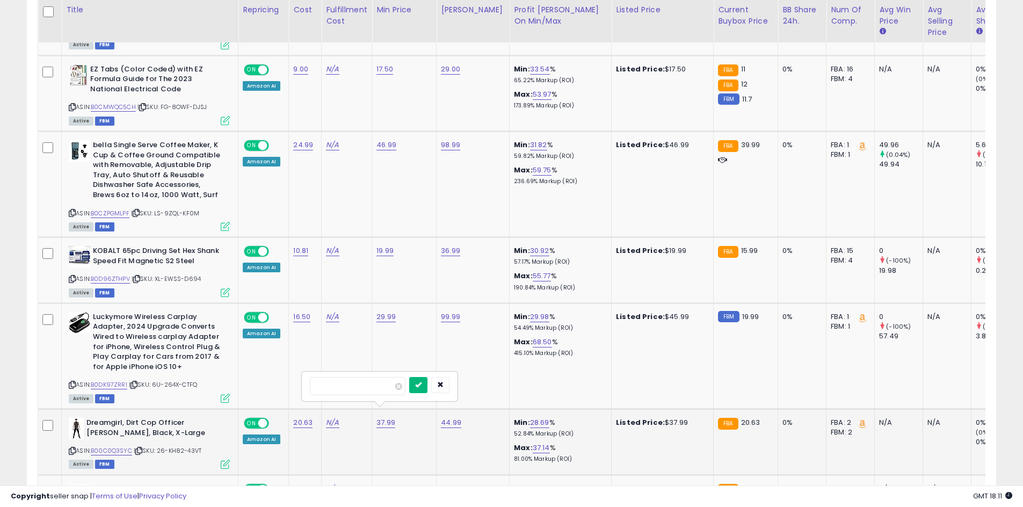
click at [422, 385] on icon "submit" at bounding box center [418, 384] width 6 height 6
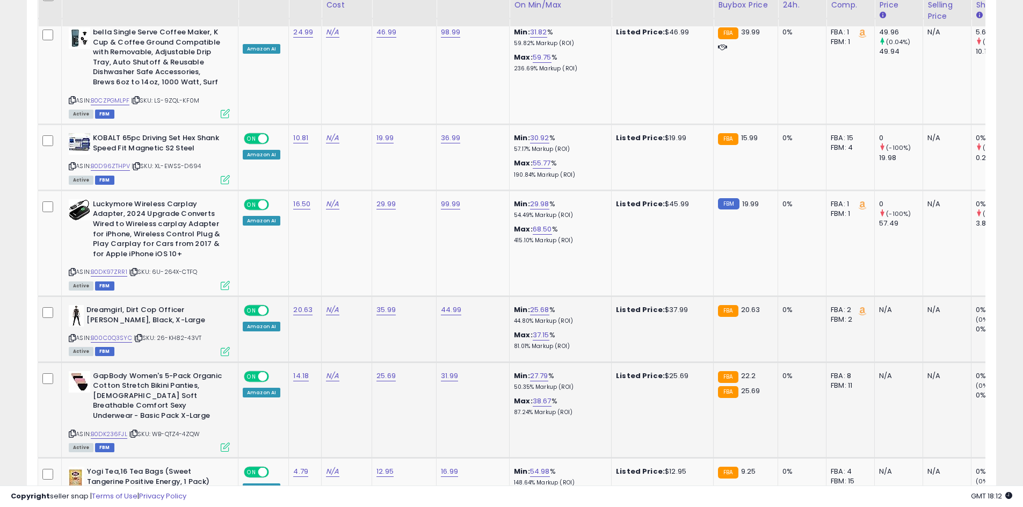
scroll to position [1463, 0]
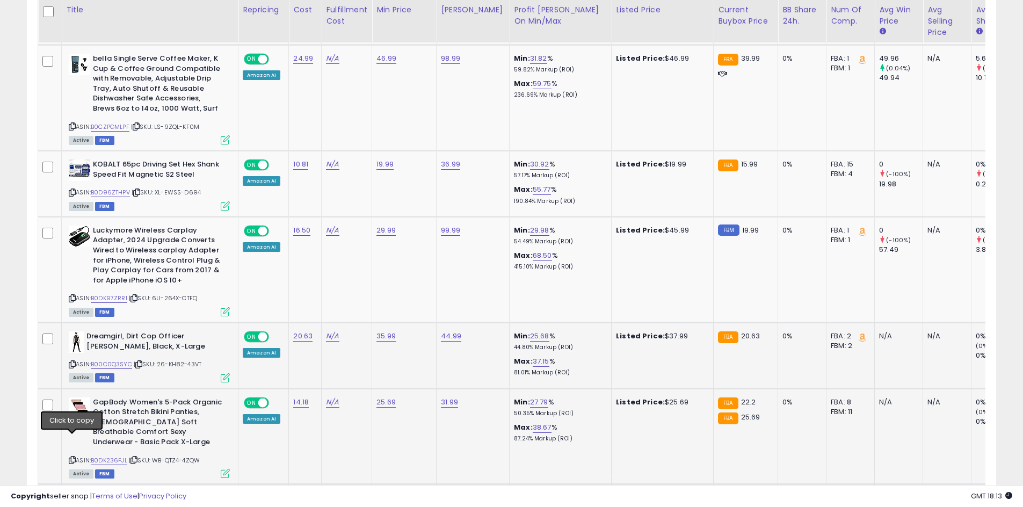
click at [72, 457] on icon at bounding box center [72, 460] width 7 height 6
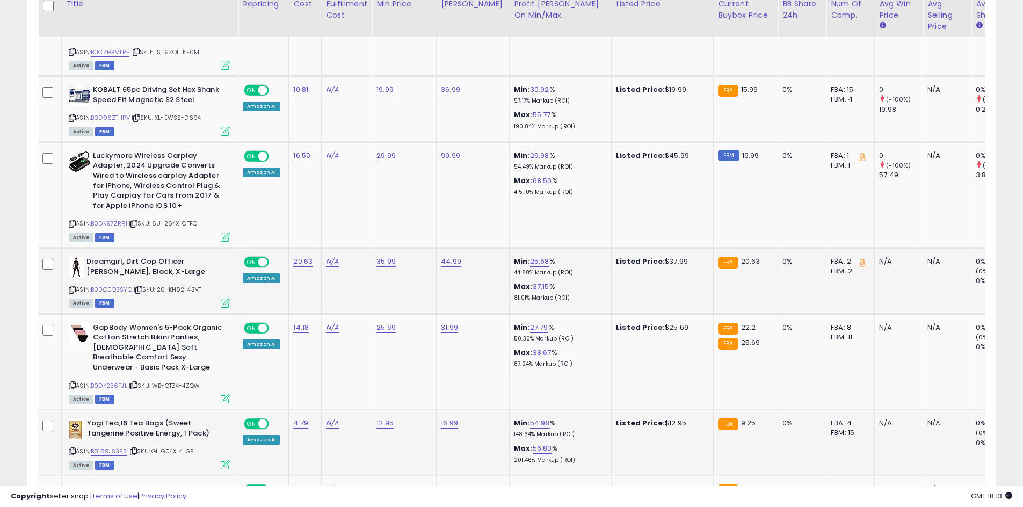
scroll to position [1538, 0]
click at [106, 446] on link "B0189JS3ES" at bounding box center [109, 450] width 36 height 9
click at [384, 417] on link "12.95" at bounding box center [384, 422] width 17 height 11
drag, startPoint x: 349, startPoint y: 379, endPoint x: 253, endPoint y: 368, distance: 95.7
click at [253, 368] on tbody "Stewart Raw Naturals Freeze Dried Raw Dog Food or Meal Topper, Beef & Vegetable…" at bounding box center [638, 123] width 1200 height 2194
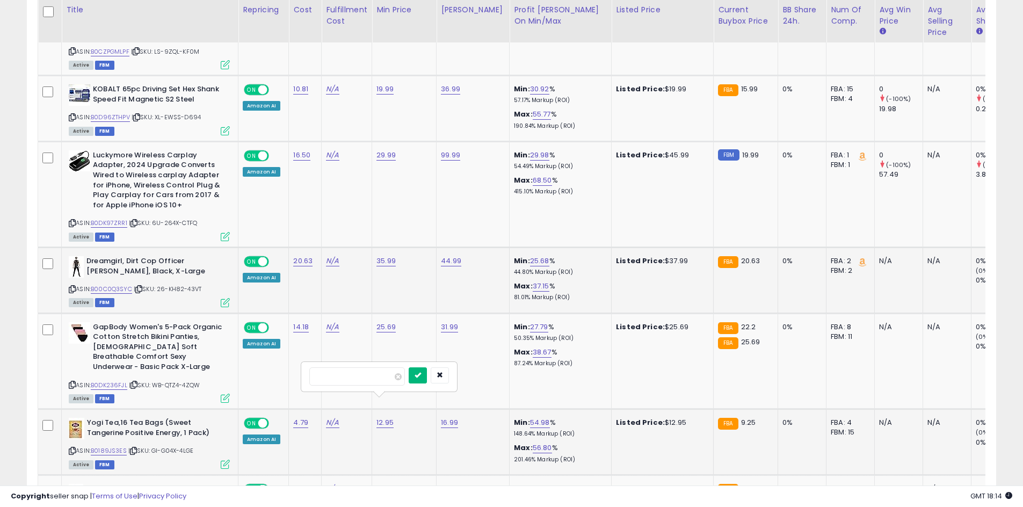
type input "*****"
click at [419, 377] on button "submit" at bounding box center [418, 375] width 18 height 16
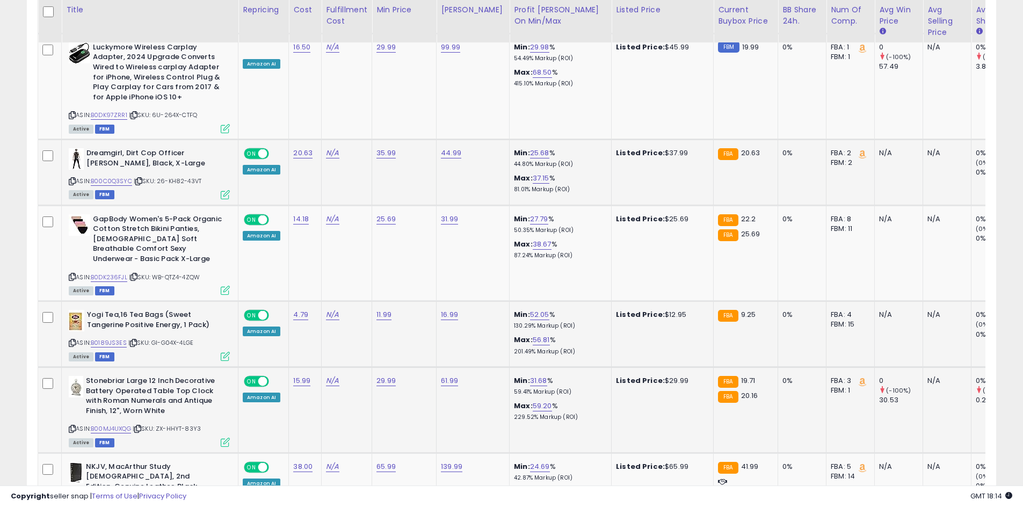
scroll to position [1645, 0]
click at [105, 425] on link "B00MJ4UXQG" at bounding box center [111, 429] width 40 height 9
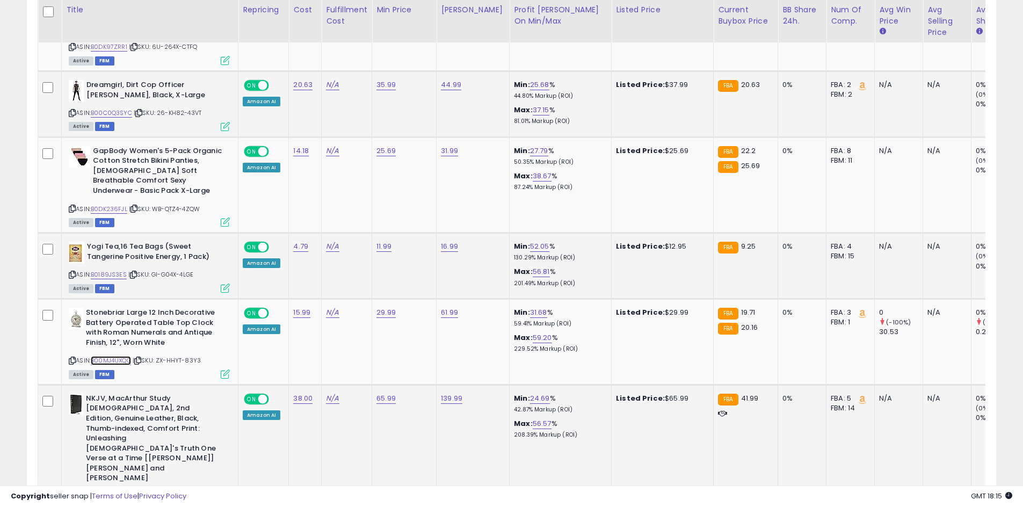
scroll to position [1715, 0]
click at [109, 491] on link "0785241809" at bounding box center [110, 495] width 38 height 9
click at [388, 392] on link "65.99" at bounding box center [385, 397] width 19 height 11
click at [323, 350] on input "*****" at bounding box center [358, 351] width 96 height 18
type input "*****"
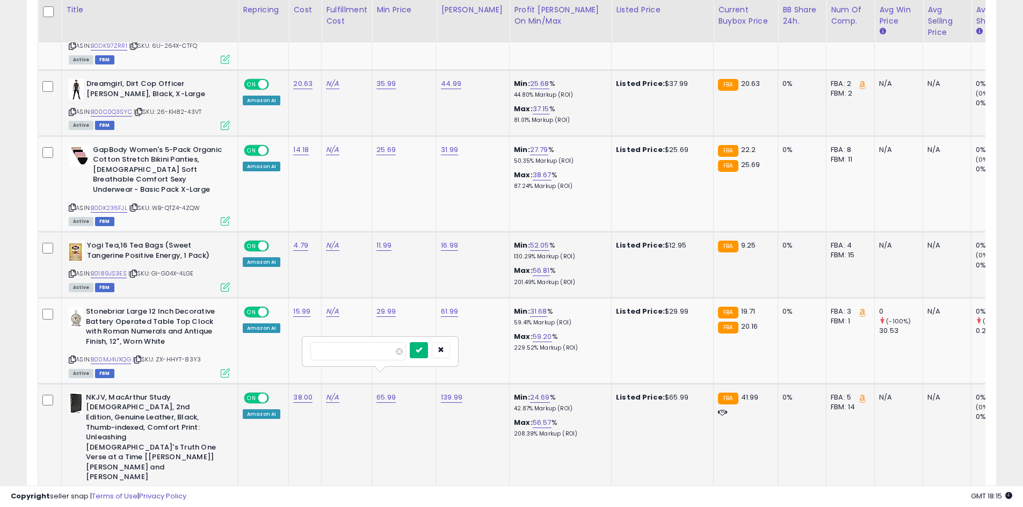
click at [428, 347] on button "submit" at bounding box center [419, 350] width 18 height 16
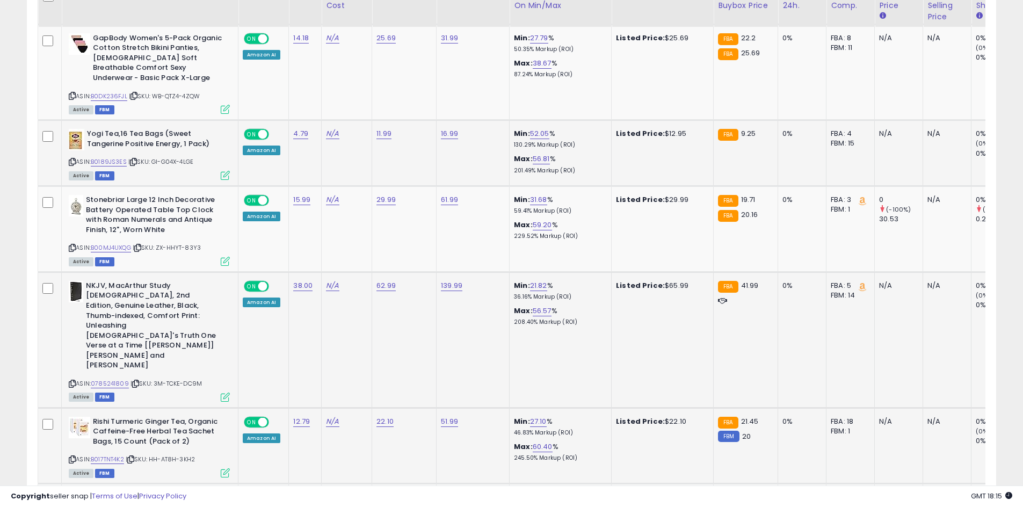
scroll to position [1832, 0]
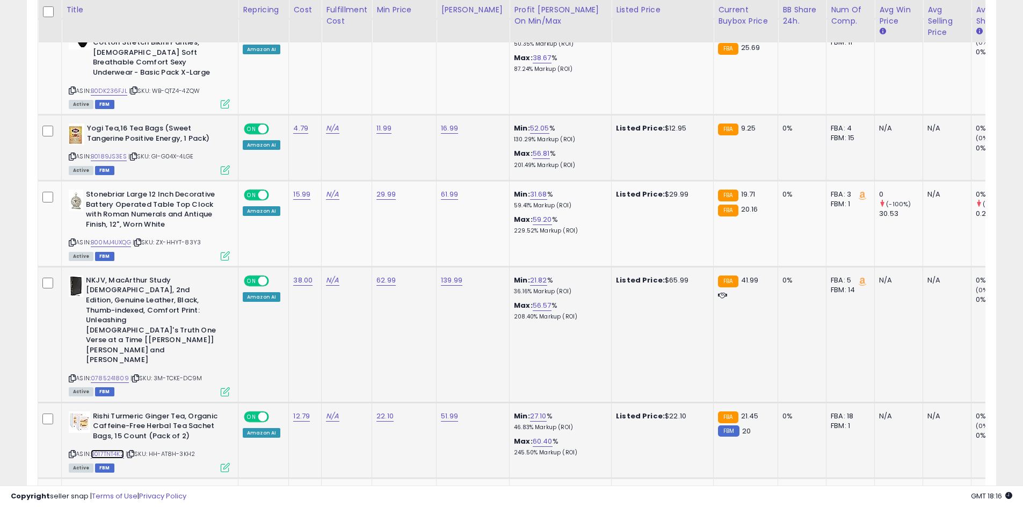
click at [113, 449] on link "B017TNT4K2" at bounding box center [107, 453] width 33 height 9
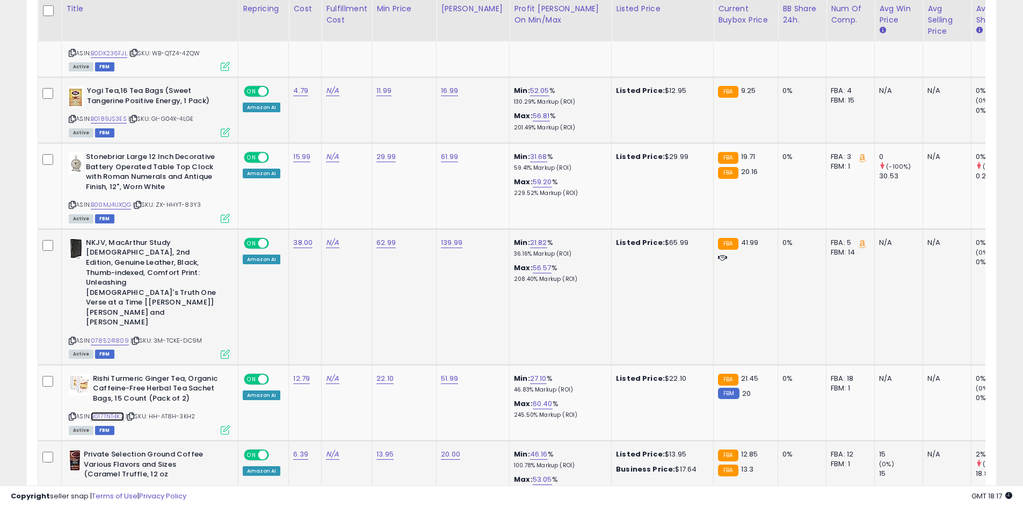
scroll to position [1872, 0]
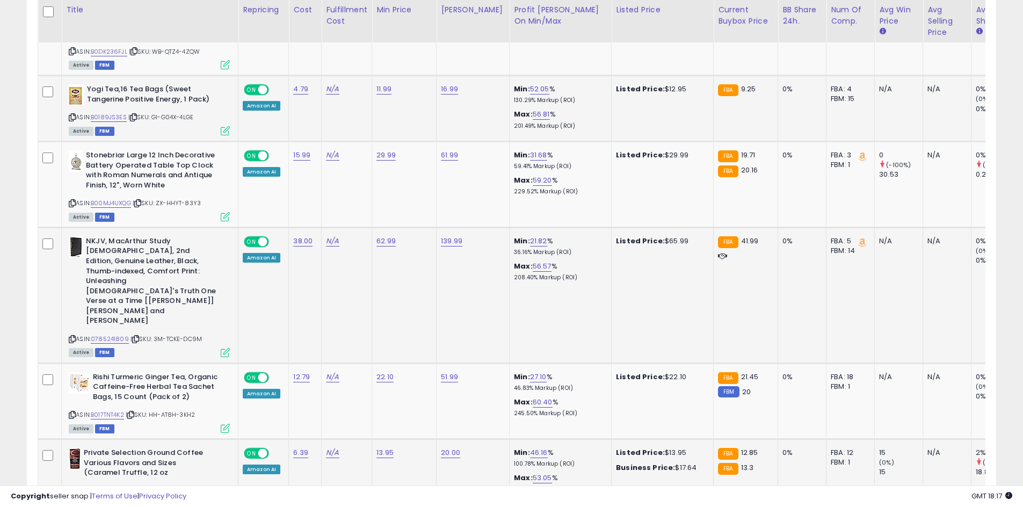
click at [108, 487] on link "B07WJBQ858" at bounding box center [111, 491] width 40 height 9
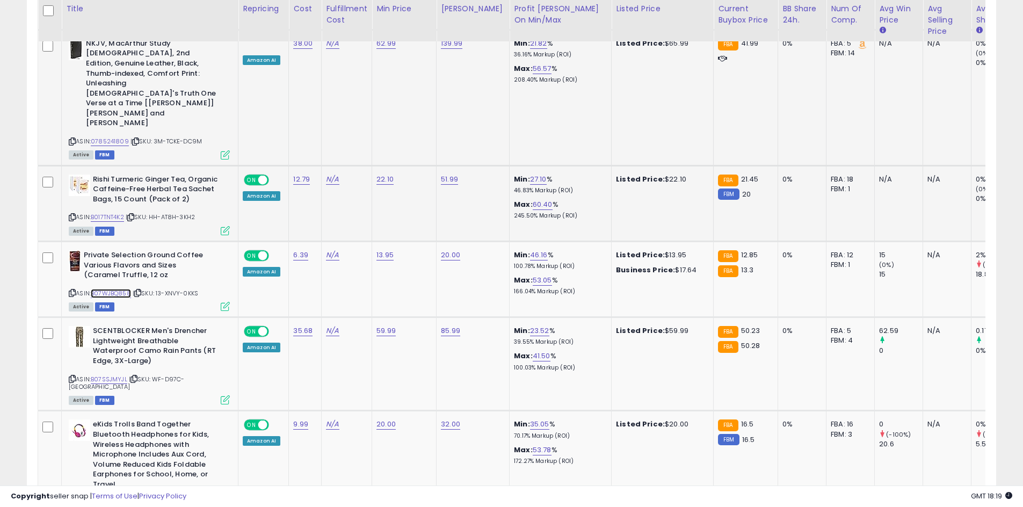
scroll to position [2070, 0]
click at [105, 498] on link "B0CGF4P84H" at bounding box center [110, 502] width 39 height 9
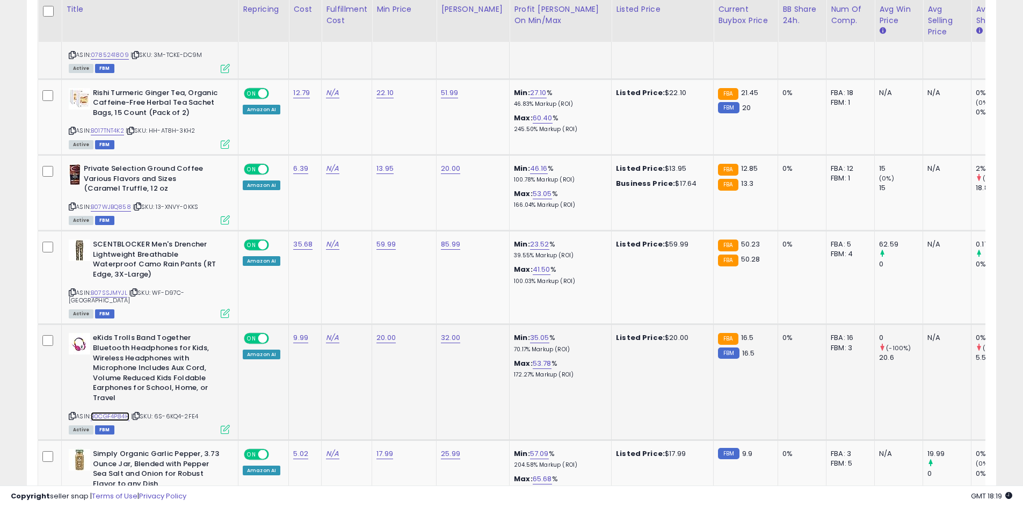
scroll to position [2157, 0]
click at [110, 496] on link "B001IZK7W2" at bounding box center [109, 500] width 36 height 9
click at [383, 447] on link "17.99" at bounding box center [384, 452] width 17 height 11
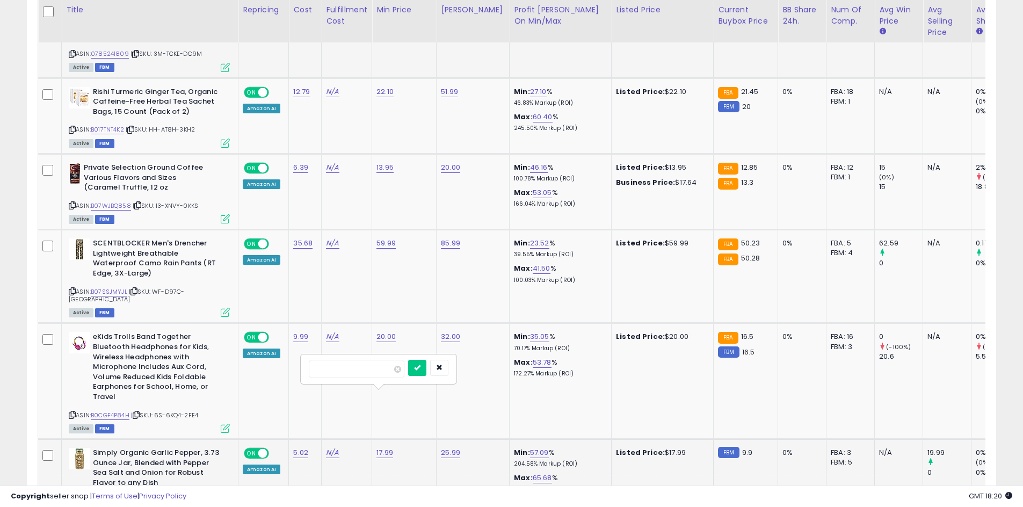
click at [321, 371] on input "*****" at bounding box center [357, 369] width 96 height 18
type input "*****"
click at [419, 367] on button "submit" at bounding box center [417, 368] width 18 height 16
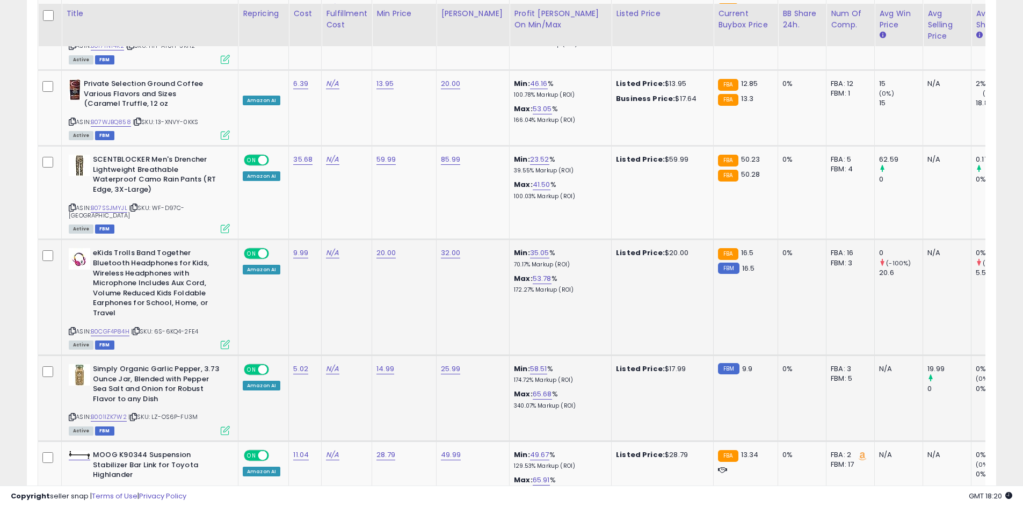
scroll to position [2244, 0]
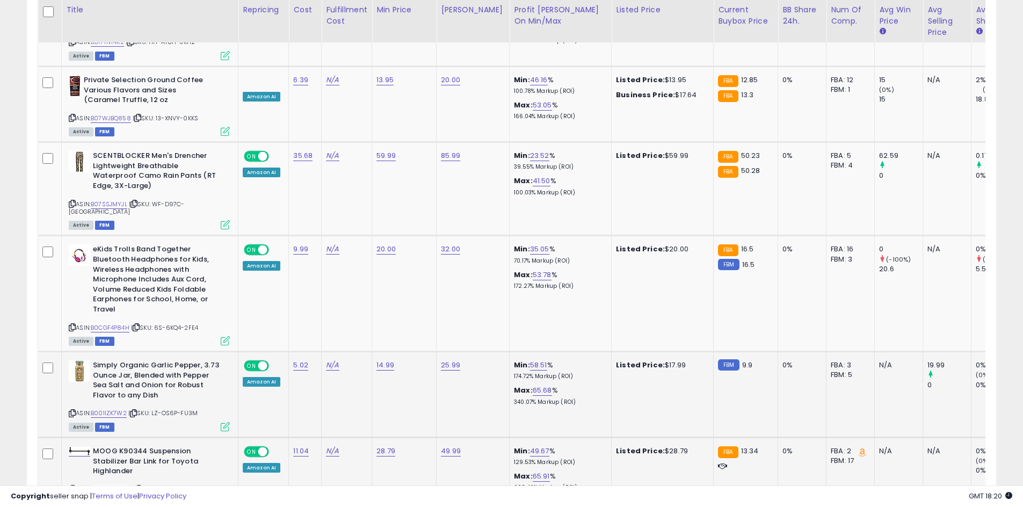
click at [119, 485] on link "B000C580JG" at bounding box center [111, 489] width 41 height 9
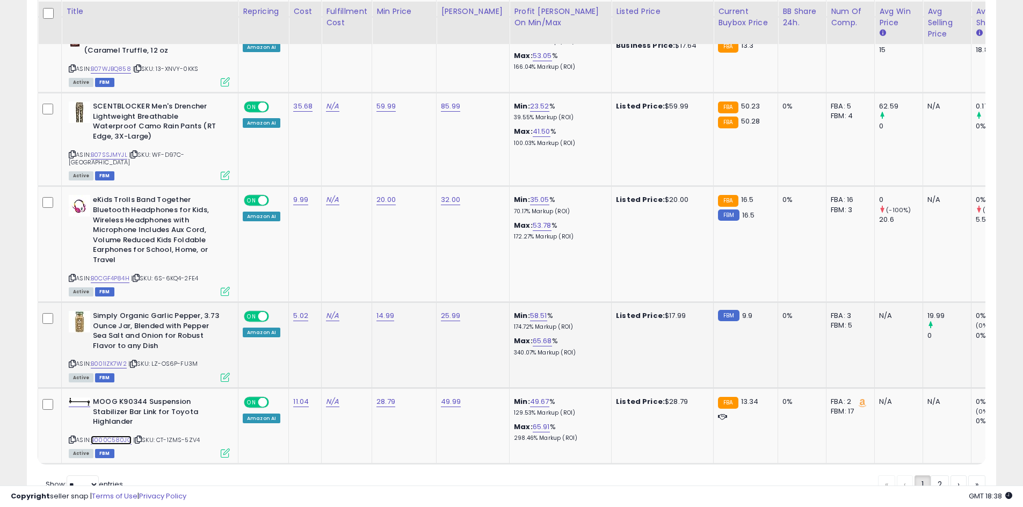
scroll to position [2295, 0]
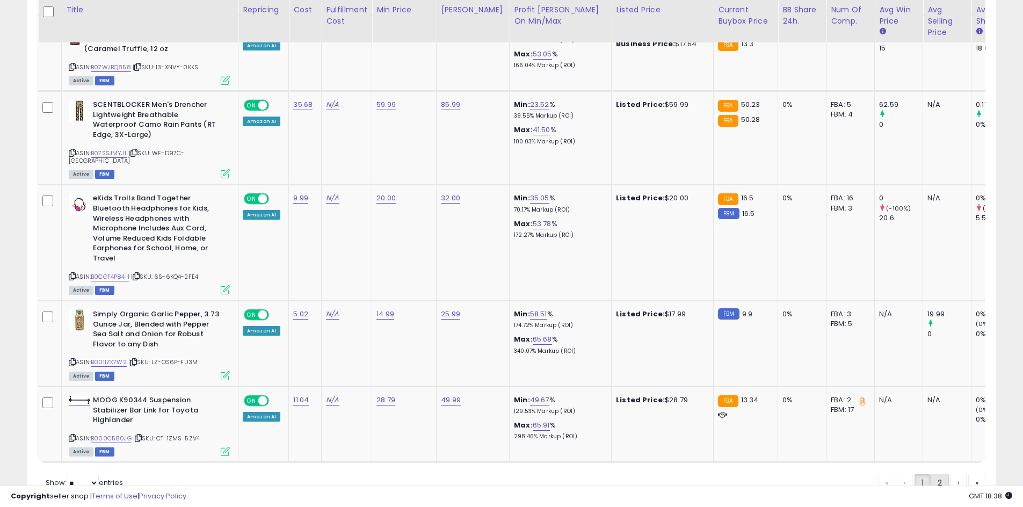
click at [941, 474] on link "2" at bounding box center [940, 483] width 18 height 18
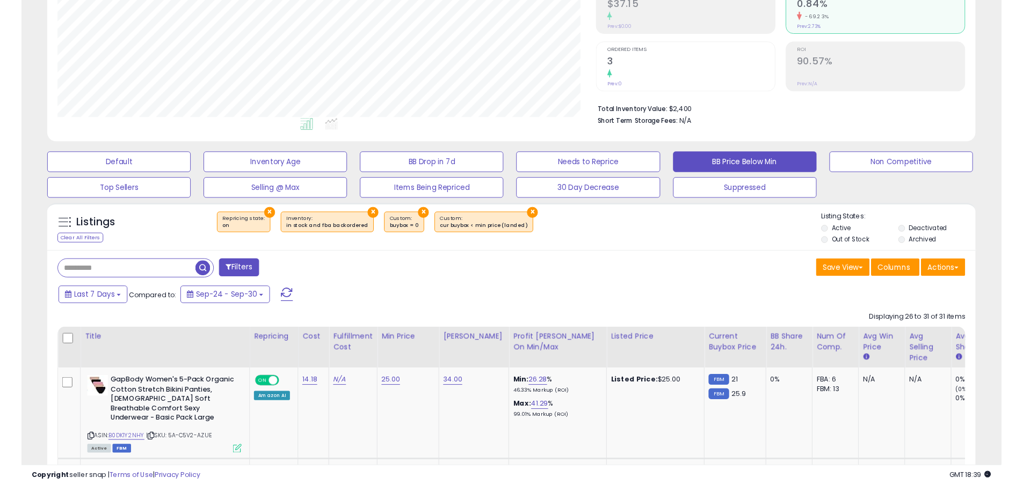
scroll to position [216, 0]
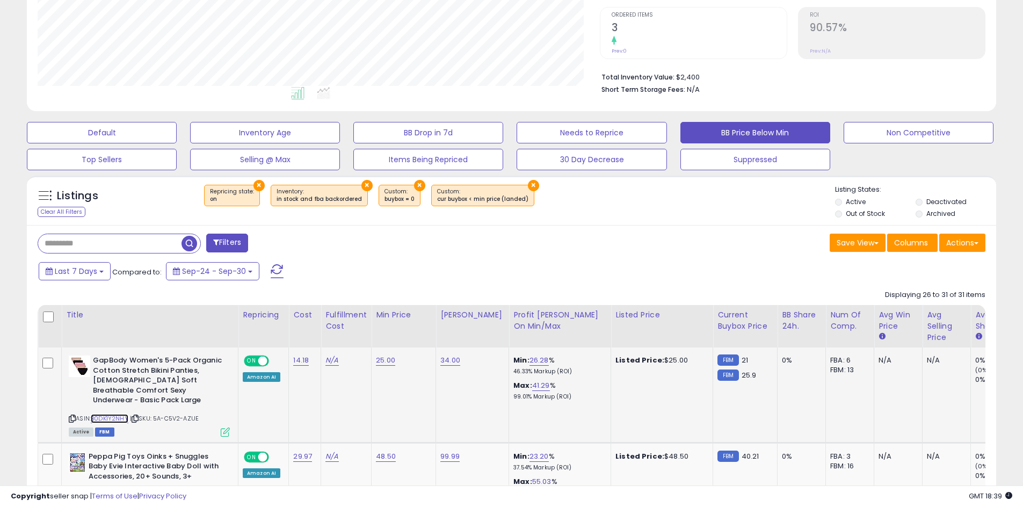
click at [103, 414] on link "B0DK1Y2NHY" at bounding box center [110, 418] width 38 height 9
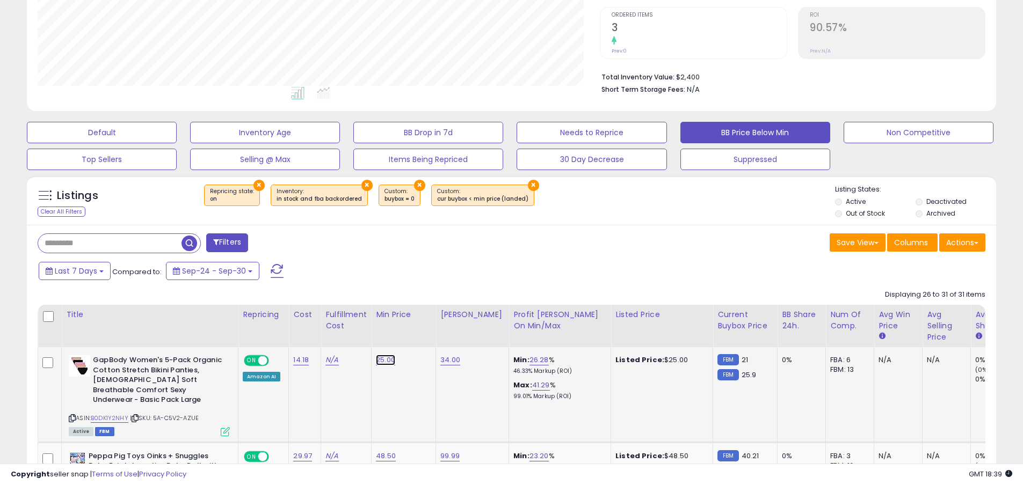
click at [382, 359] on link "25.00" at bounding box center [385, 360] width 19 height 11
drag, startPoint x: 331, startPoint y: 336, endPoint x: 320, endPoint y: 336, distance: 11.3
click at [320, 336] on input "*****" at bounding box center [358, 334] width 96 height 18
type input "*****"
click at [449, 332] on button "button" at bounding box center [440, 333] width 18 height 16
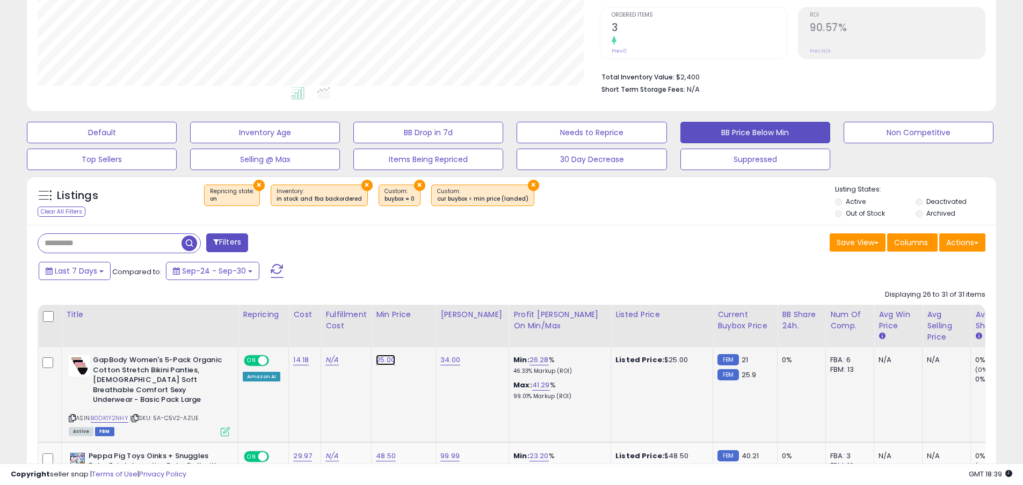
click at [385, 361] on link "25.00" at bounding box center [385, 360] width 19 height 11
click at [325, 335] on input "*****" at bounding box center [358, 334] width 96 height 18
type input "*****"
click at [427, 331] on button "submit" at bounding box center [418, 333] width 18 height 16
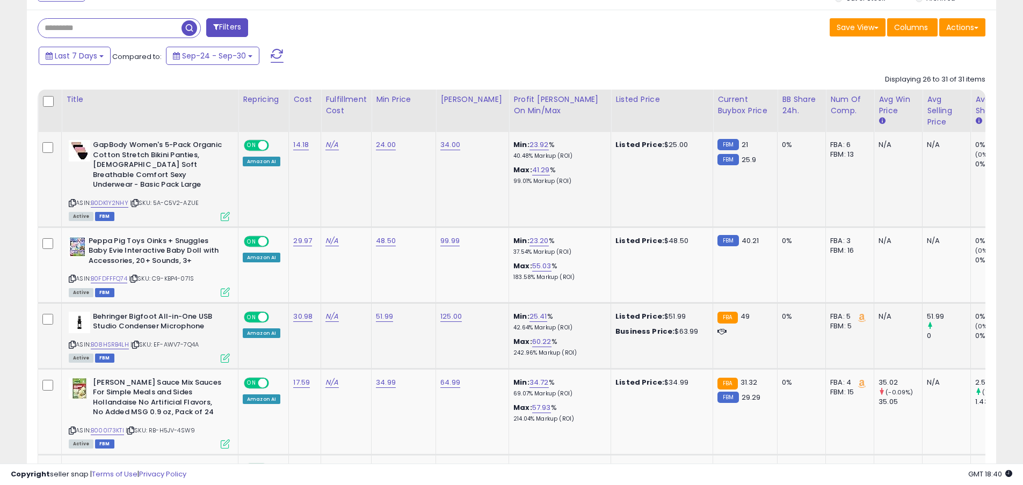
scroll to position [432, 0]
click at [114, 426] on link "B000I73KTI" at bounding box center [107, 430] width 33 height 9
click at [381, 377] on link "34.99" at bounding box center [386, 382] width 20 height 11
click at [320, 345] on input "*****" at bounding box center [358, 346] width 96 height 18
type input "*****"
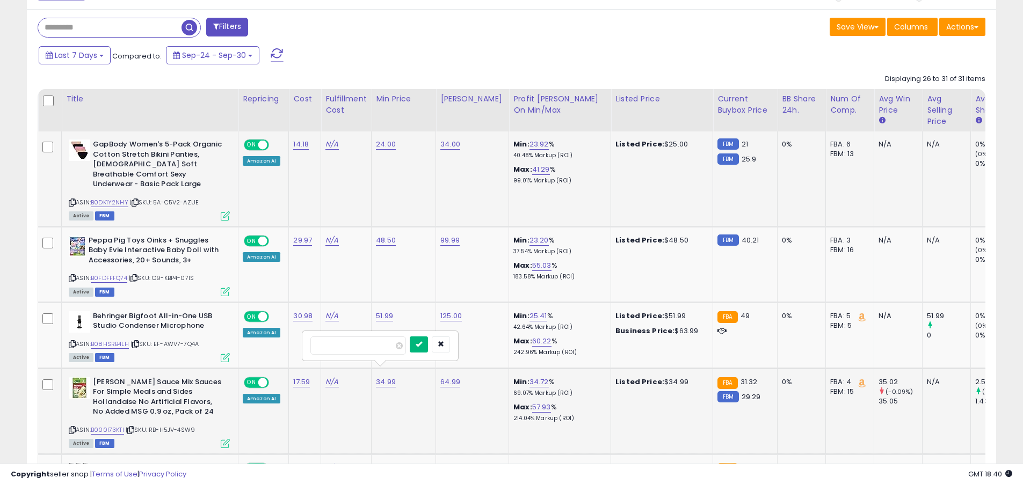
click at [418, 345] on button "submit" at bounding box center [419, 345] width 18 height 16
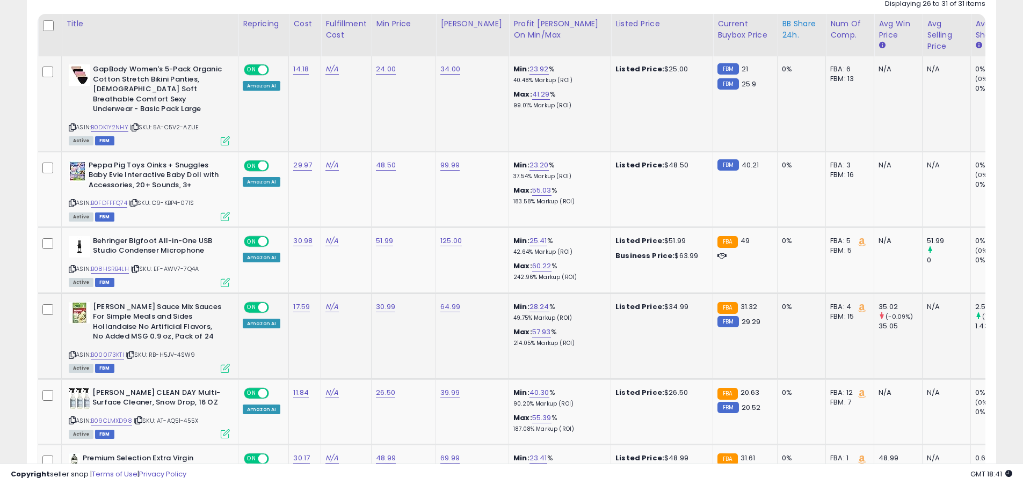
scroll to position [508, 0]
click at [118, 416] on link "B09CLMXD98" at bounding box center [111, 420] width 41 height 9
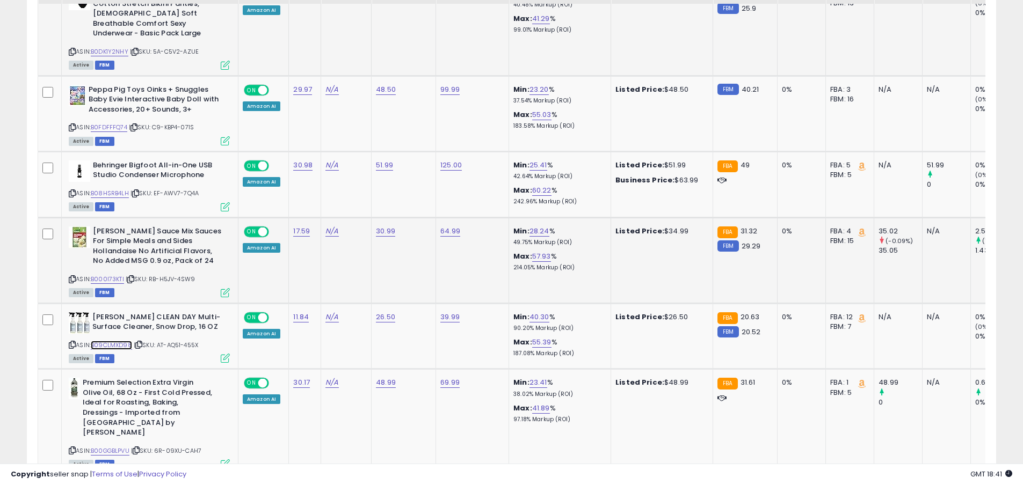
scroll to position [586, 0]
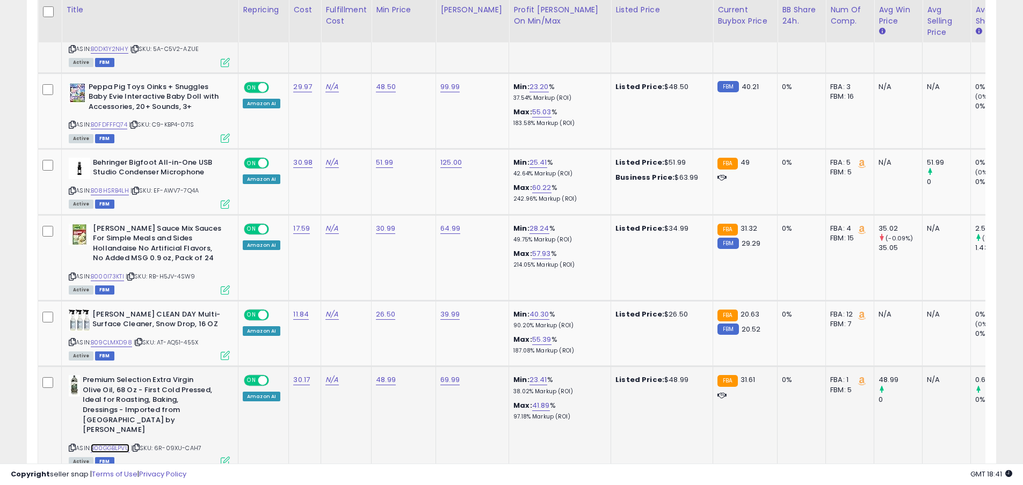
click at [123, 444] on link "B00GGBLPVU" at bounding box center [110, 448] width 39 height 9
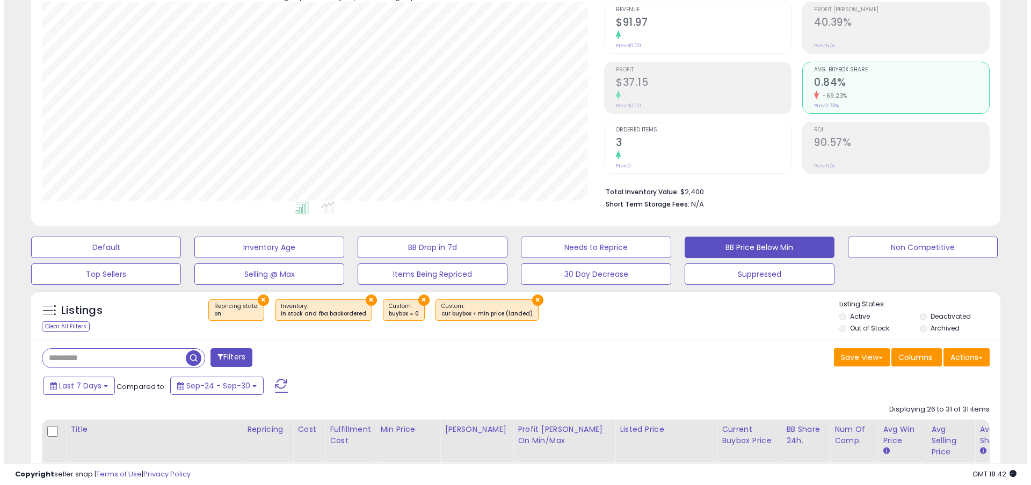
scroll to position [157, 0]
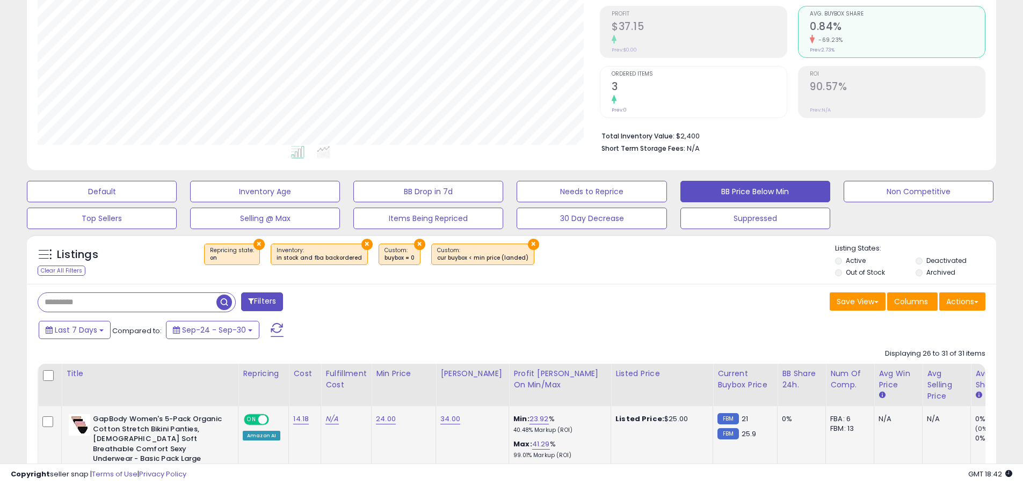
click at [113, 299] on input "text" at bounding box center [127, 302] width 178 height 19
paste input "**********"
type input "**********"
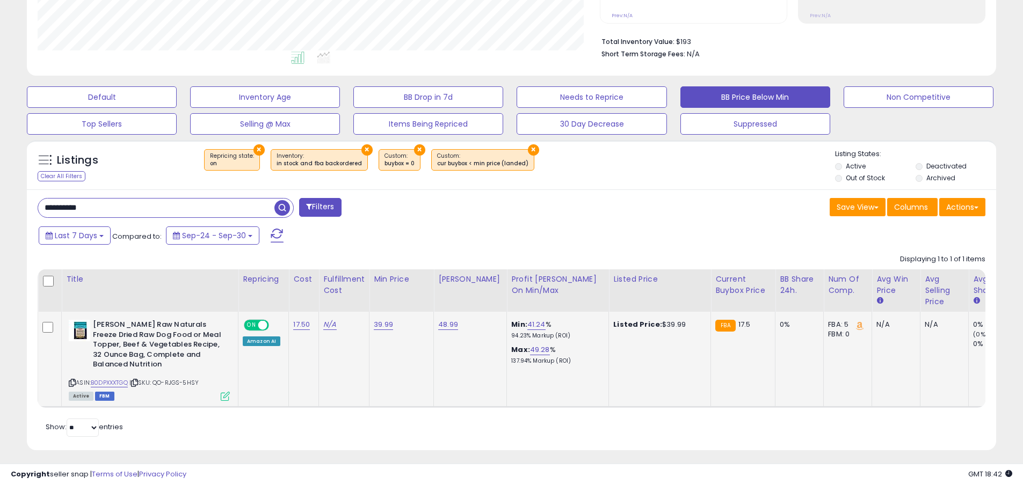
scroll to position [244, 0]
